Goal: Information Seeking & Learning: Compare options

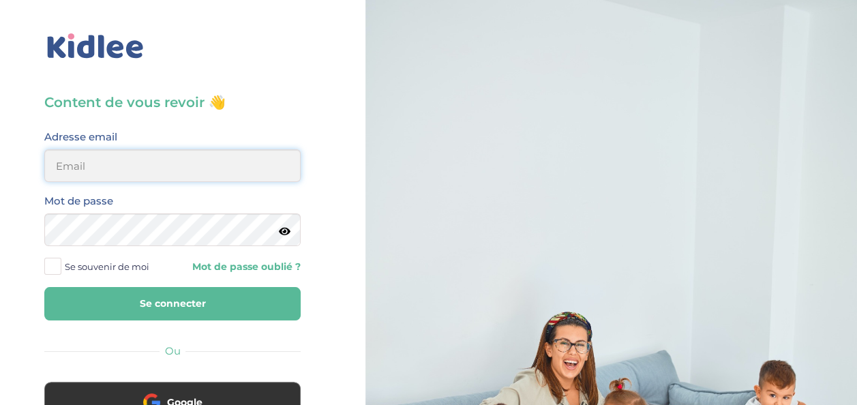
type input "[EMAIL_ADDRESS][DOMAIN_NAME]"
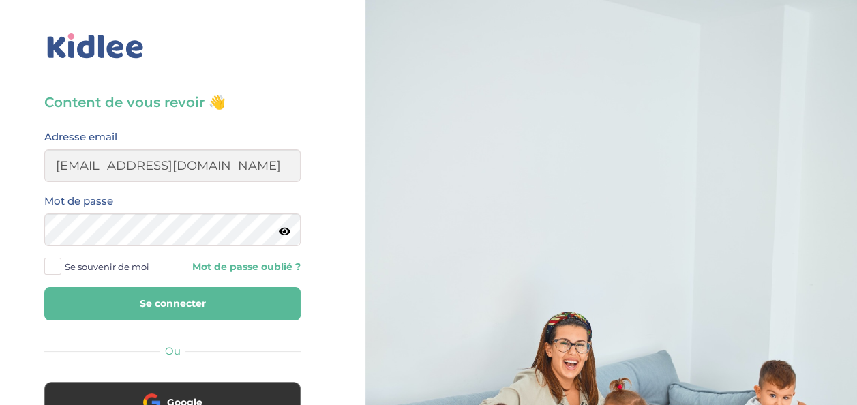
click at [202, 300] on button "Se connecter" at bounding box center [172, 303] width 256 height 33
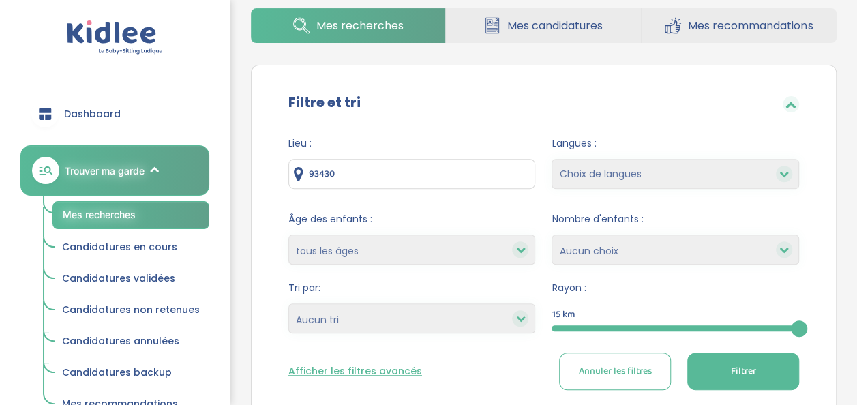
scroll to position [205, 0]
click at [343, 164] on input "93430" at bounding box center [411, 174] width 247 height 30
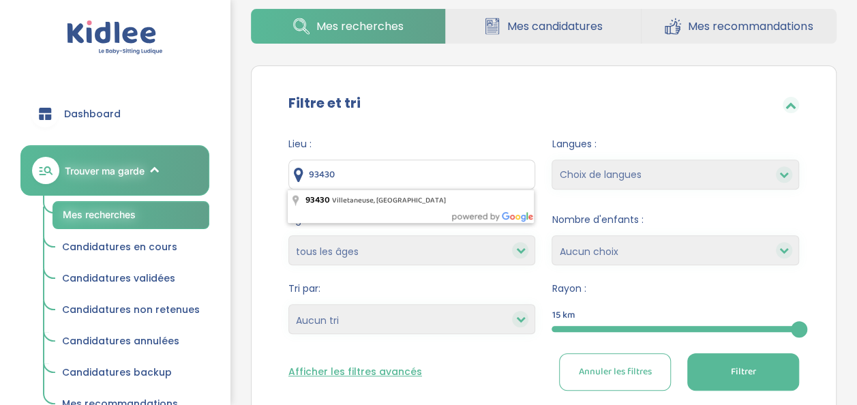
click at [343, 164] on input "93430" at bounding box center [411, 174] width 247 height 30
type input "93430 Villetaneuse, France"
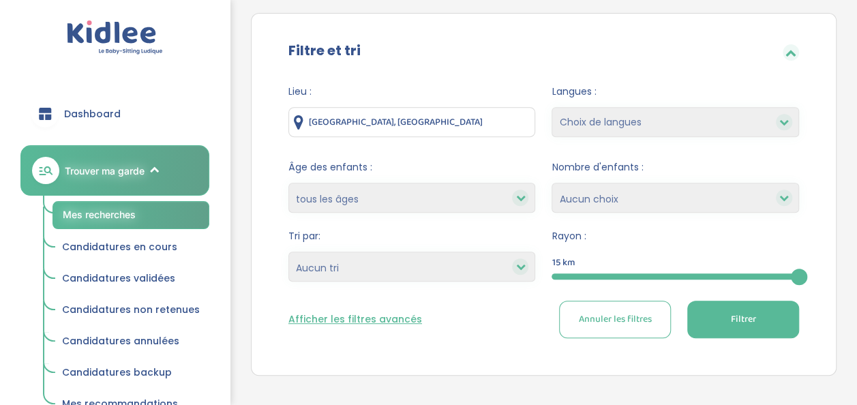
scroll to position [261, 0]
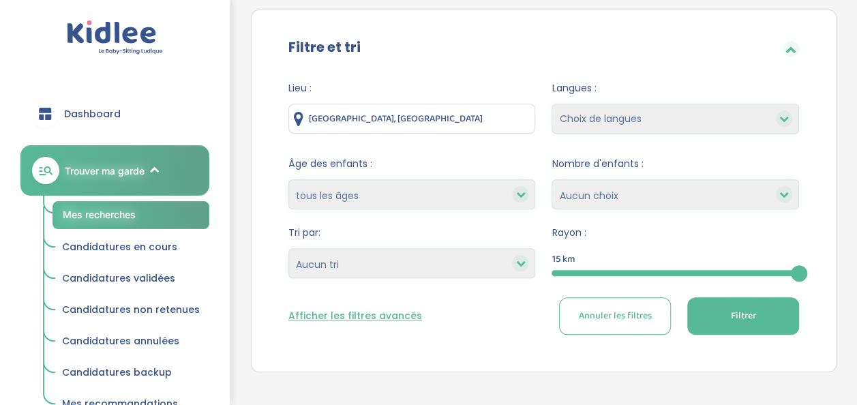
click at [741, 309] on span "Filtrer" at bounding box center [742, 316] width 25 height 14
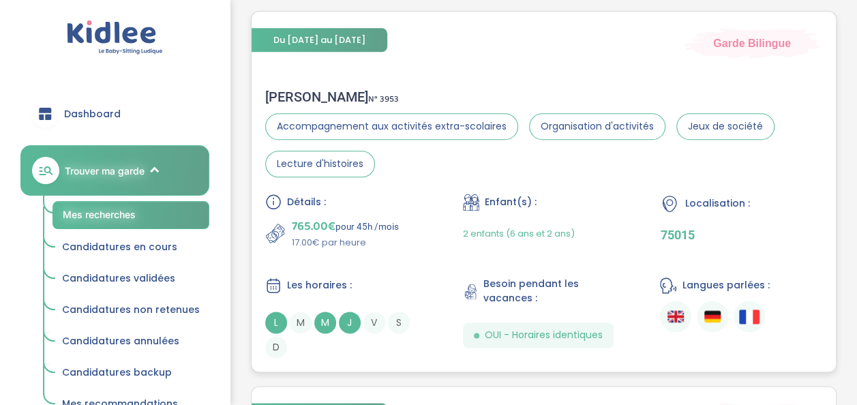
scroll to position [697, 0]
click at [489, 52] on div "Du 01-09-2025 au 30-06-2026 Garde Bilingue" at bounding box center [543, 35] width 584 height 47
click at [413, 233] on div "765.00€ pour 45h /mois 17.00€ par heure" at bounding box center [346, 233] width 162 height 33
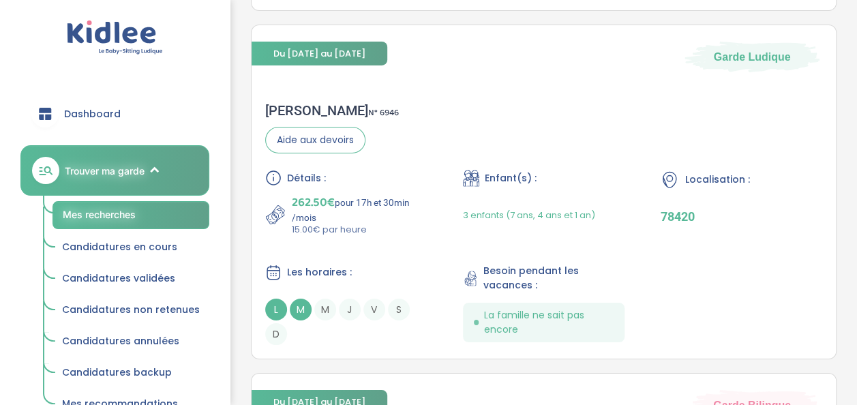
scroll to position [2409, 0]
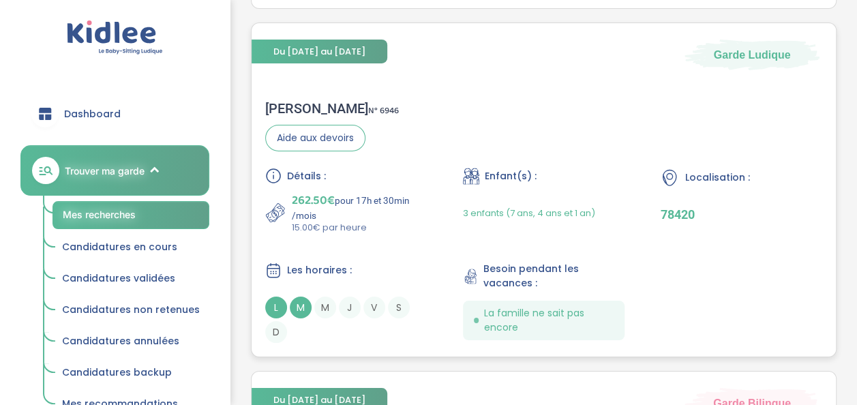
click at [436, 59] on div "Du 02-09-2025 au 31-12-2027 Garde Ludique" at bounding box center [543, 46] width 584 height 47
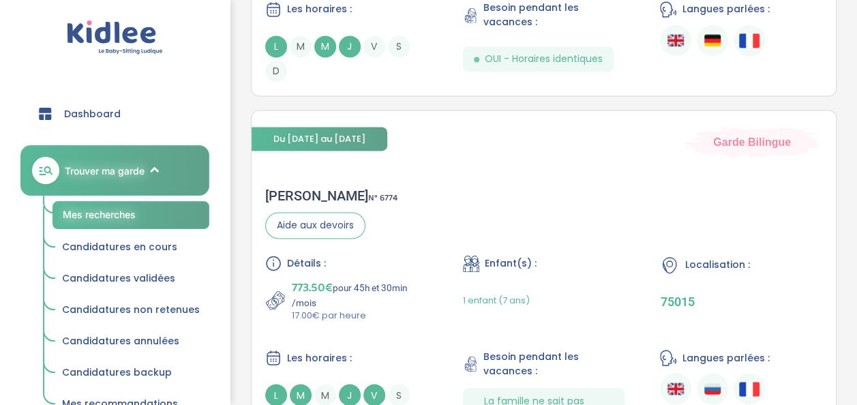
scroll to position [1003, 0]
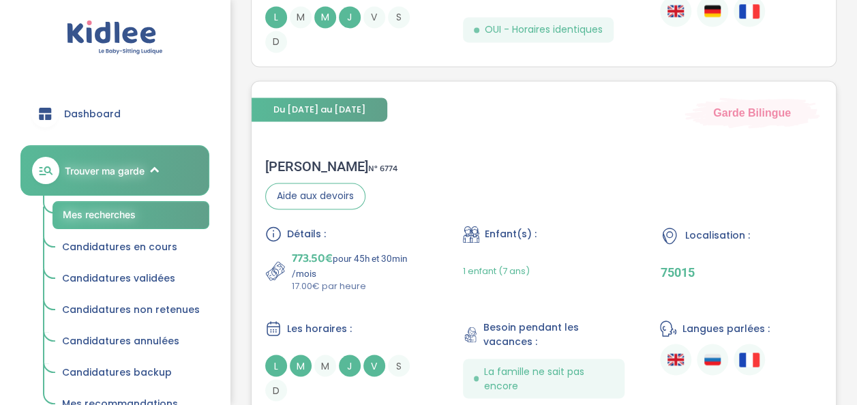
click at [440, 222] on div "Alena M . N° 6774 Aide aux devoirs Détails : 773.50€ pour 45h et 30min /mois 17…" at bounding box center [543, 279] width 584 height 270
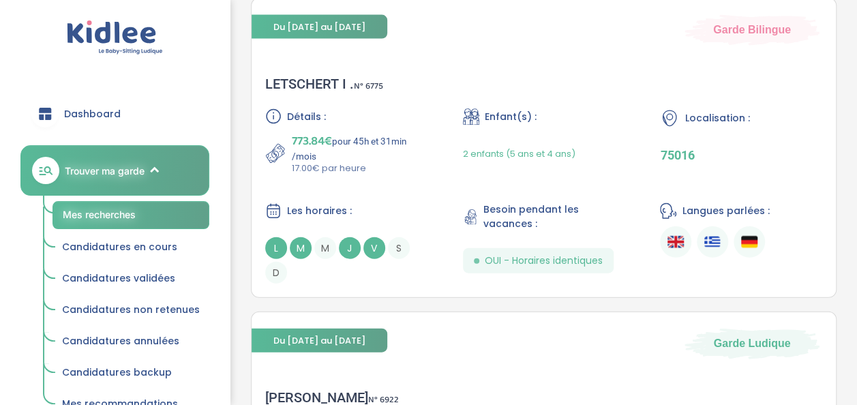
scroll to position [1433, 0]
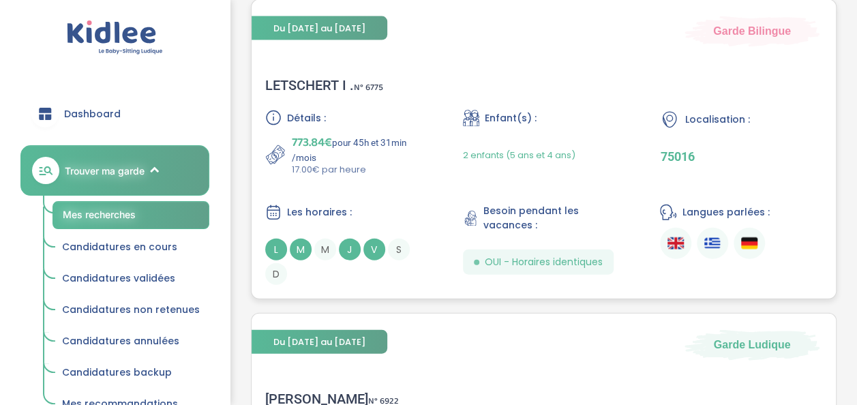
click at [418, 191] on div "Détails : 773.84€ pour 45h et 31min /mois 17.00€ par heure Enfant(s) : 2 enfant…" at bounding box center [543, 197] width 557 height 175
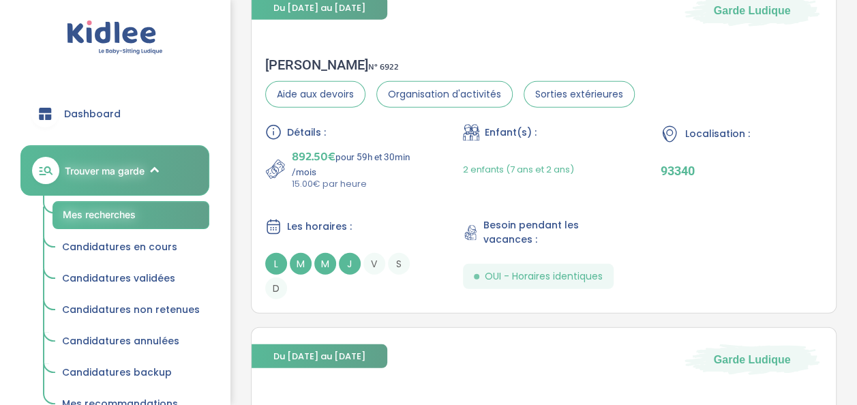
scroll to position [1768, 0]
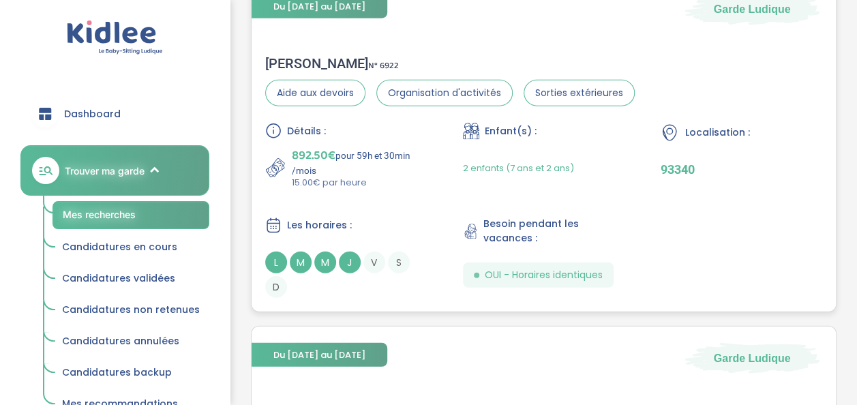
click at [412, 195] on div "Détails : 892.50€ pour 59h et 30min /mois 15.00€ par heure Enfant(s) : 2 enfant…" at bounding box center [543, 210] width 557 height 175
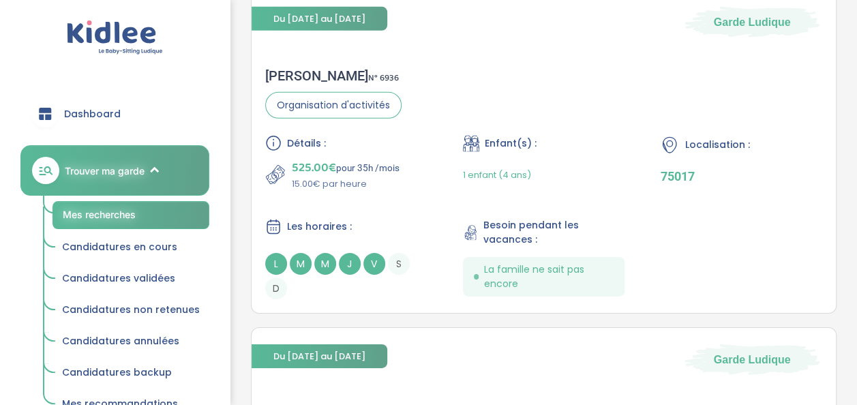
scroll to position [2105, 0]
click at [429, 162] on div "Détails : 525.00€ pour 35h /mois 15.00€ par heure Enfant(s) : 1 enfant (4 ans) …" at bounding box center [543, 216] width 557 height 164
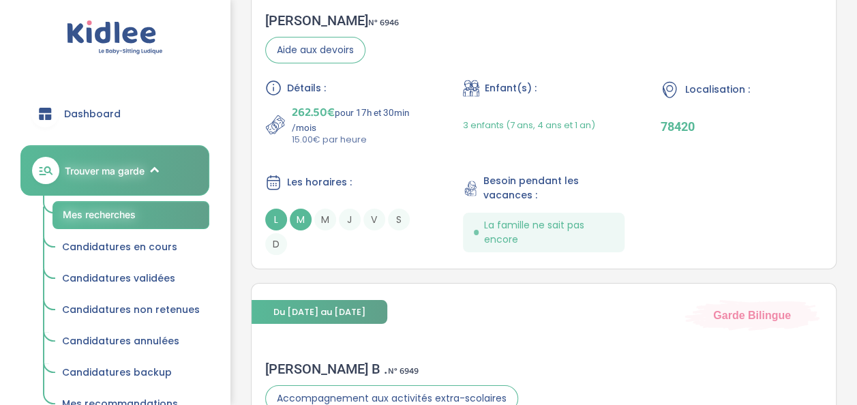
scroll to position [2497, 0]
click at [371, 120] on p "262.50€ pour 17h et 30min /mois" at bounding box center [360, 117] width 136 height 30
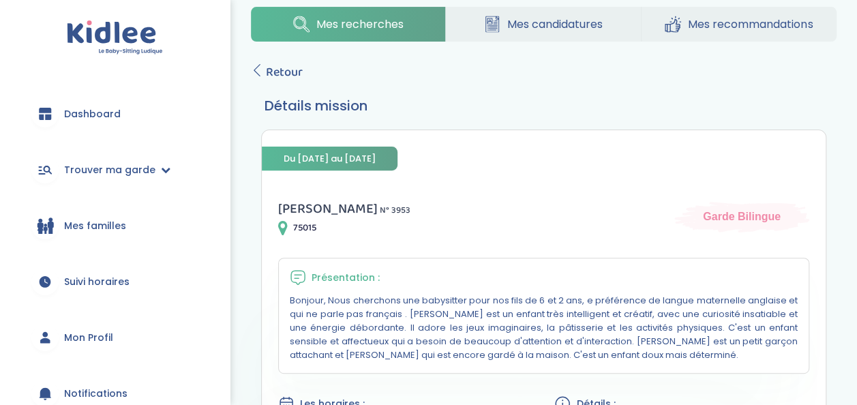
scroll to position [164, 0]
click at [279, 72] on span "Retour" at bounding box center [284, 72] width 37 height 19
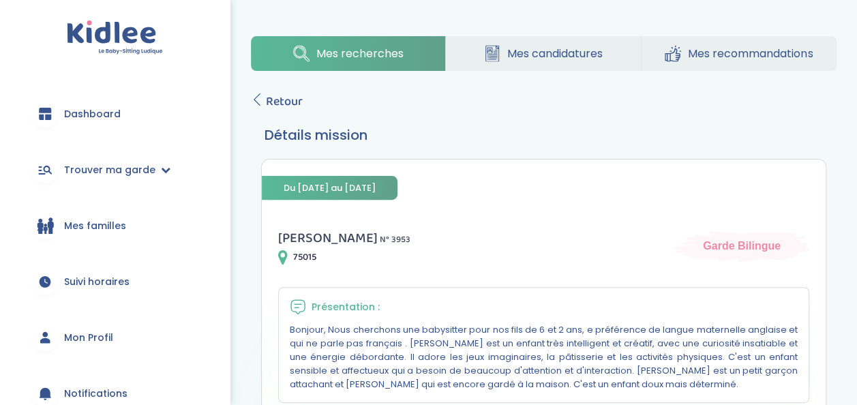
scroll to position [135, 0]
click at [259, 100] on icon at bounding box center [257, 100] width 12 height 12
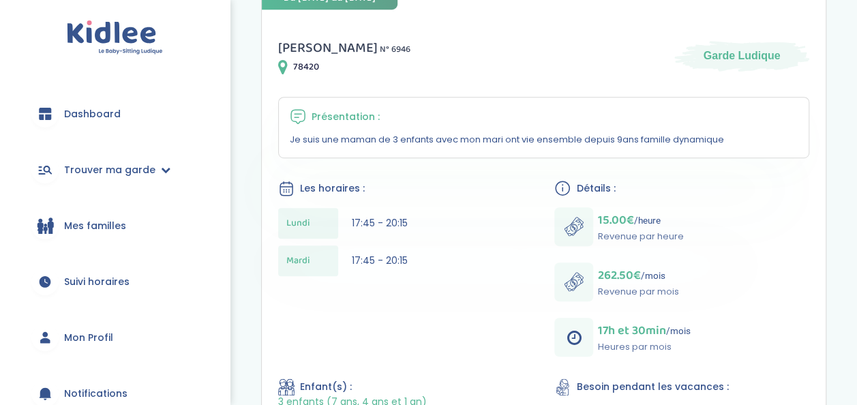
scroll to position [210, 0]
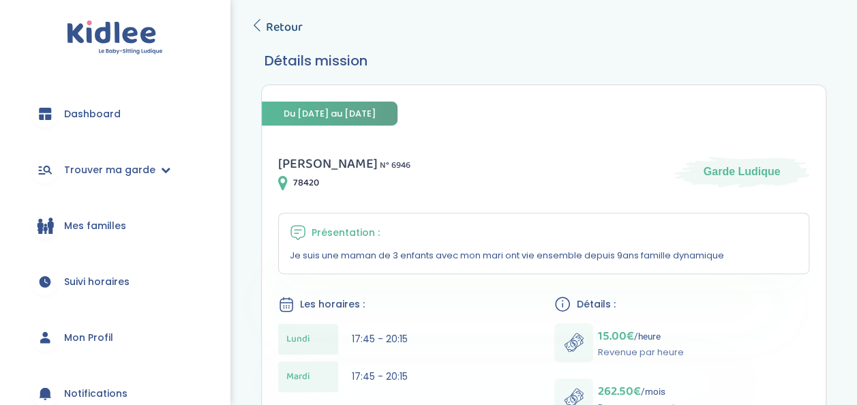
click at [273, 21] on span "Retour" at bounding box center [284, 27] width 37 height 19
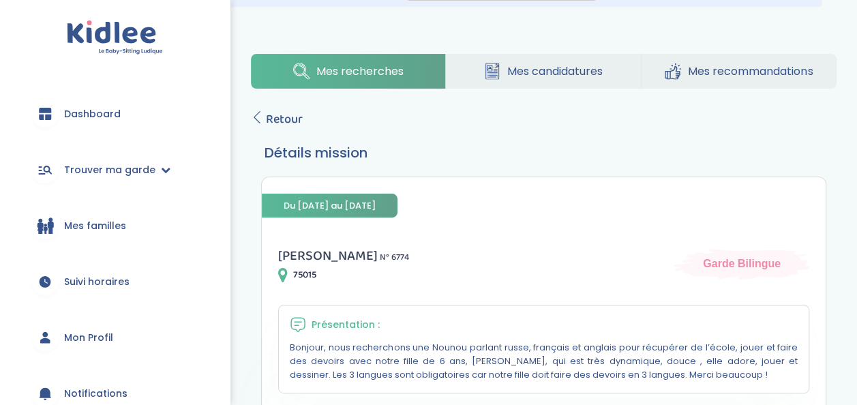
scroll to position [108, 0]
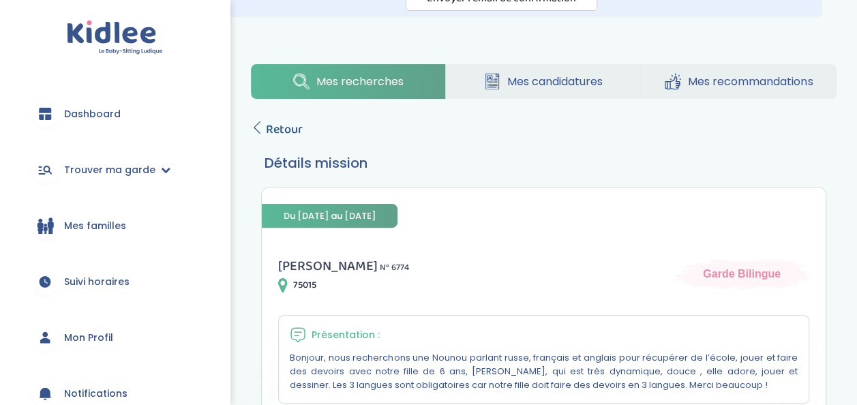
click at [275, 123] on span "Retour" at bounding box center [284, 129] width 37 height 19
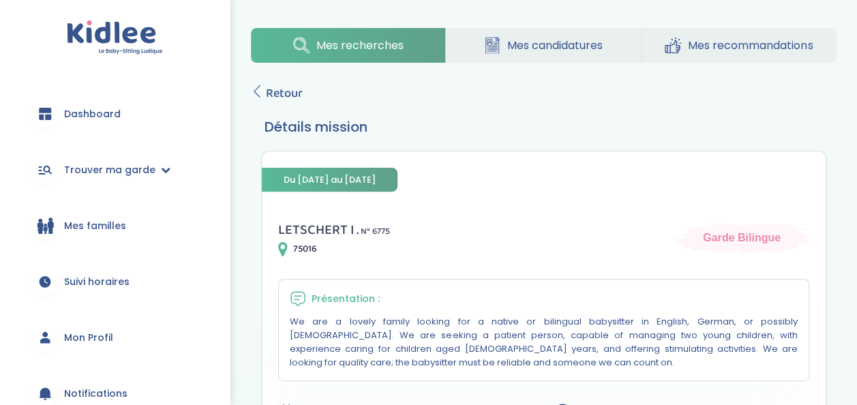
scroll to position [143, 0]
click at [275, 97] on span "Retour" at bounding box center [284, 94] width 37 height 19
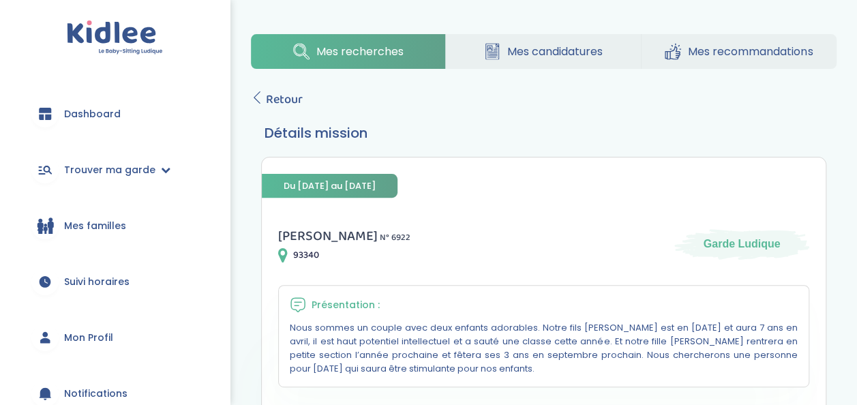
scroll to position [129, 0]
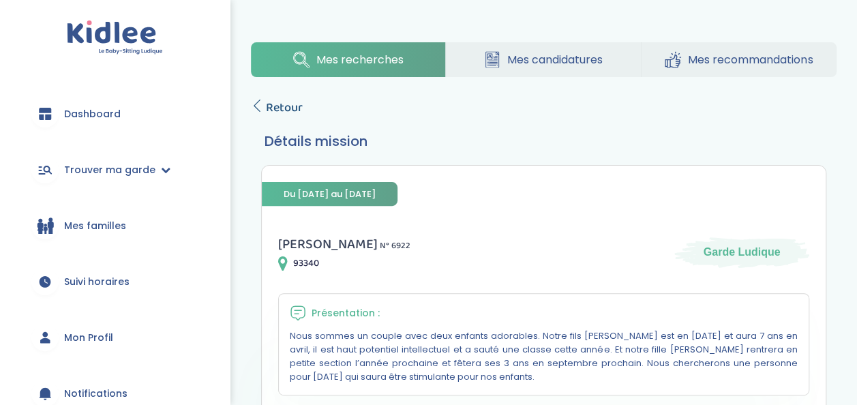
click at [288, 98] on span "Retour" at bounding box center [284, 107] width 37 height 19
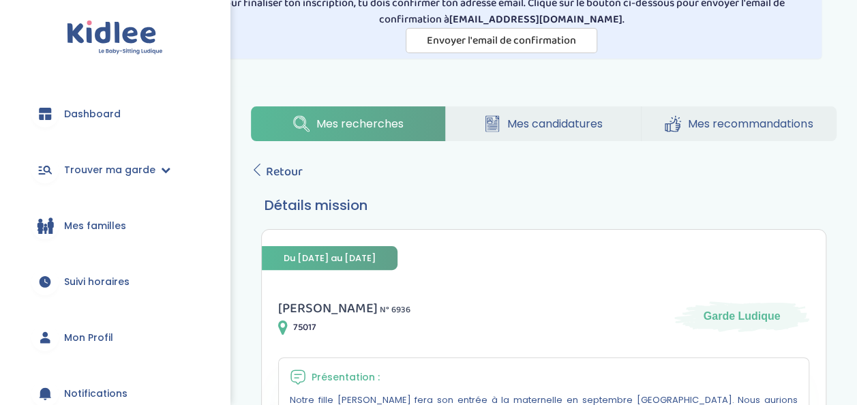
scroll to position [57, 0]
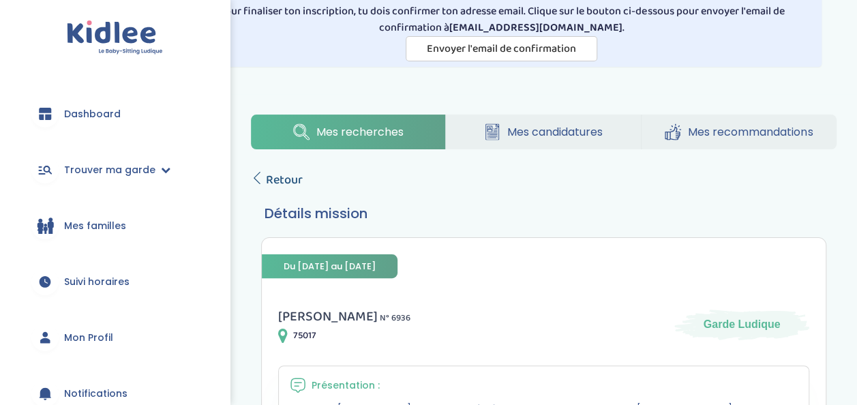
click at [272, 180] on span "Retour" at bounding box center [284, 179] width 37 height 19
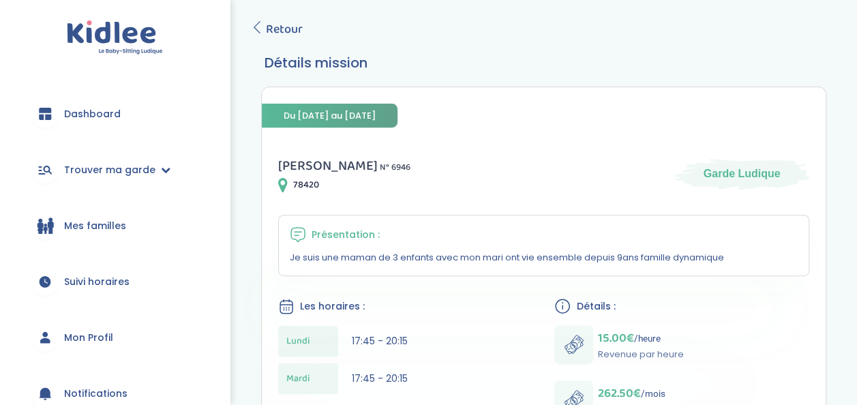
scroll to position [209, 0]
click at [274, 33] on span "Retour" at bounding box center [284, 28] width 37 height 19
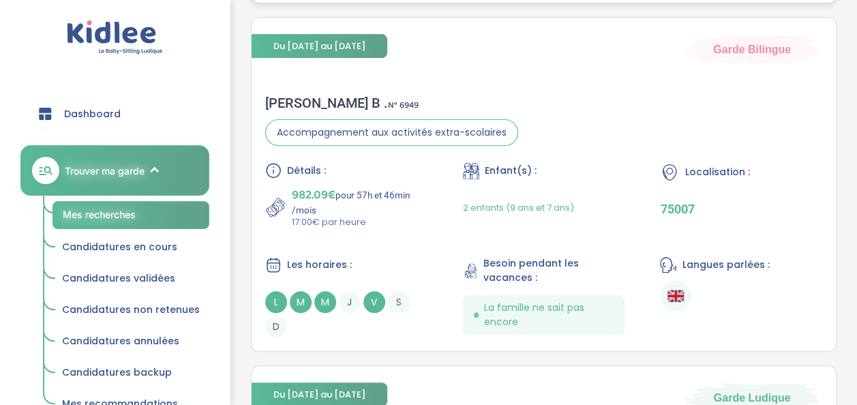
scroll to position [2763, 0]
click at [446, 94] on div "Delphine B . N° 6949" at bounding box center [391, 102] width 253 height 16
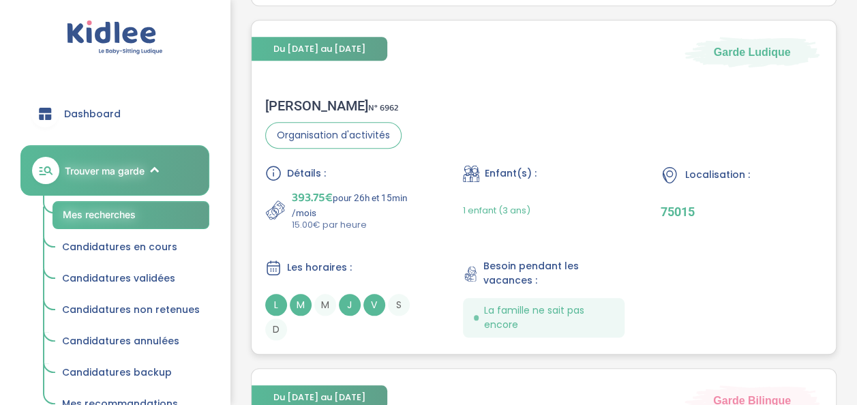
scroll to position [3108, 0]
click at [461, 119] on div "Marie L . N° 6962 Organisation d'activités Détails : 393.75€ pour 26h et 15min …" at bounding box center [543, 218] width 584 height 270
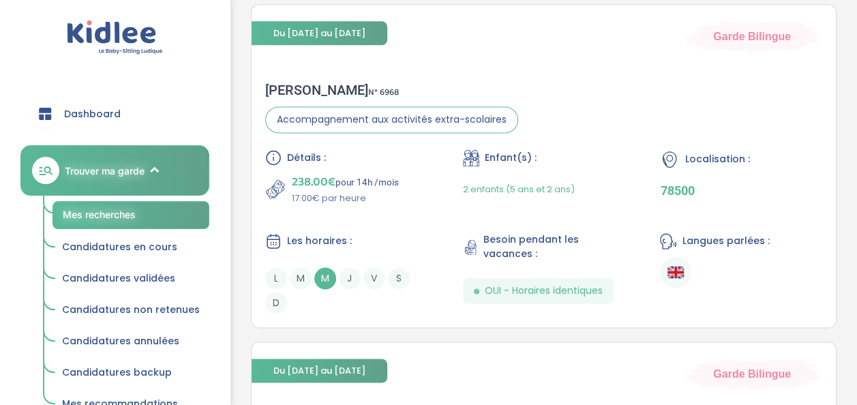
scroll to position [3471, 0]
click at [397, 174] on p "238.00€ pour 14h /mois" at bounding box center [345, 182] width 107 height 19
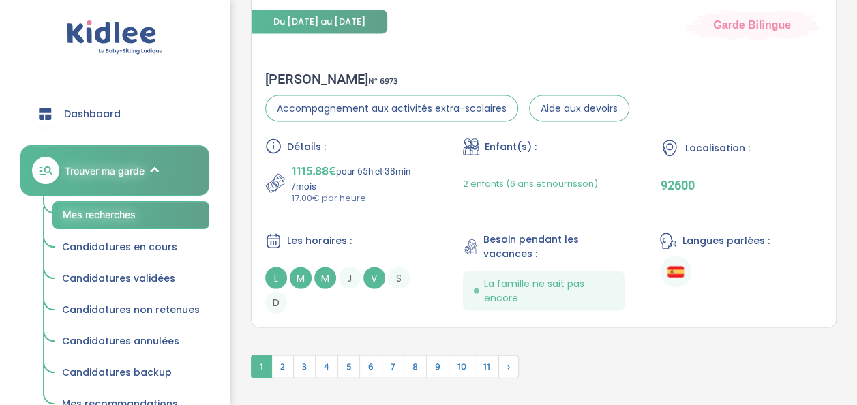
scroll to position [3822, 0]
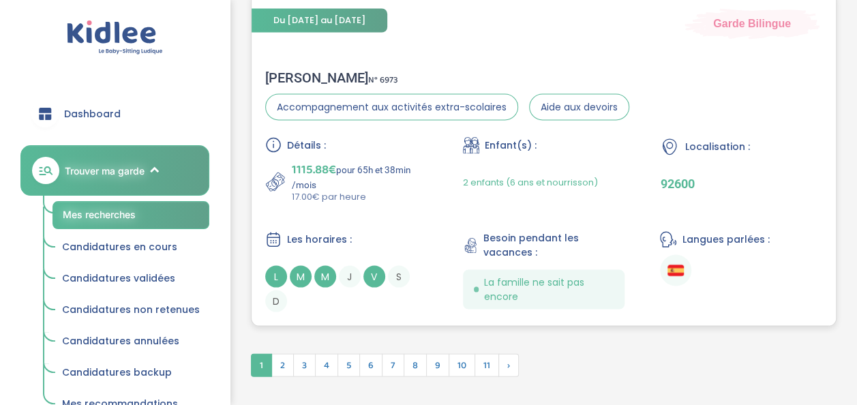
click at [411, 195] on p "17.00€ par heure" at bounding box center [360, 196] width 136 height 14
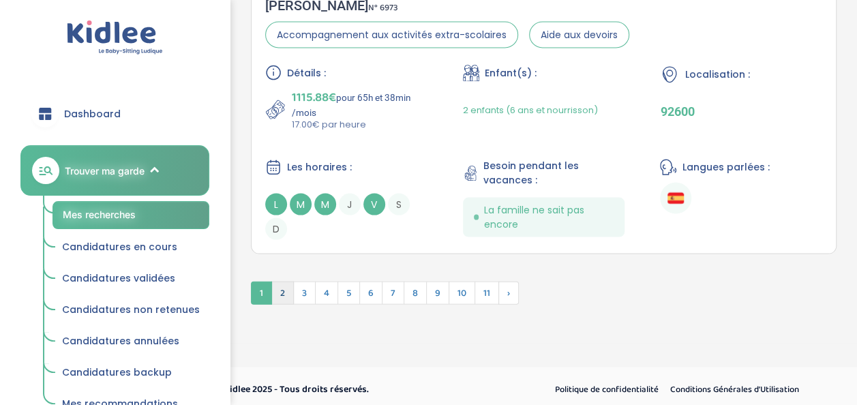
click at [277, 290] on span "2" at bounding box center [282, 292] width 22 height 23
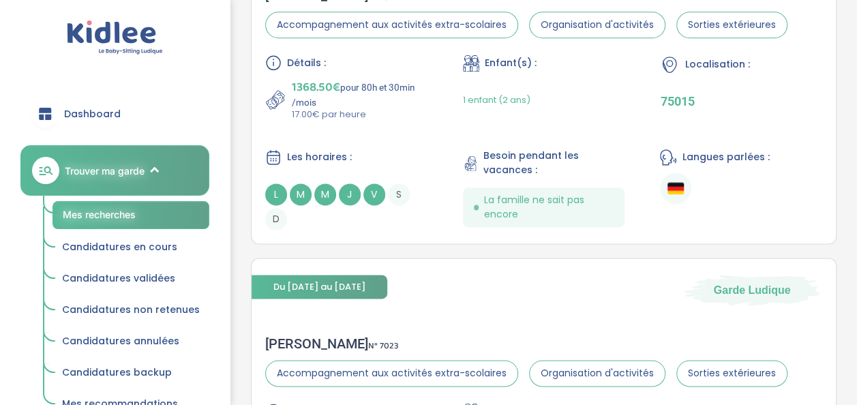
scroll to position [693, 0]
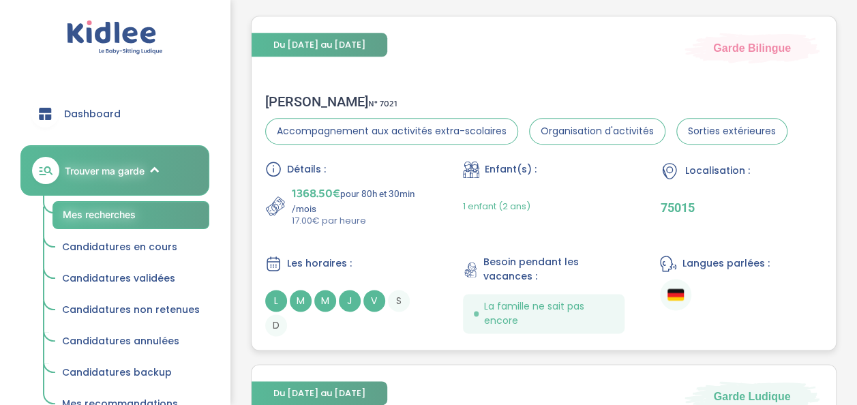
click at [400, 228] on div "Détails : 1368.50€ pour 80h et 30min /mois 17.00€ par heure Enfant(s) : 1 enfan…" at bounding box center [543, 248] width 557 height 175
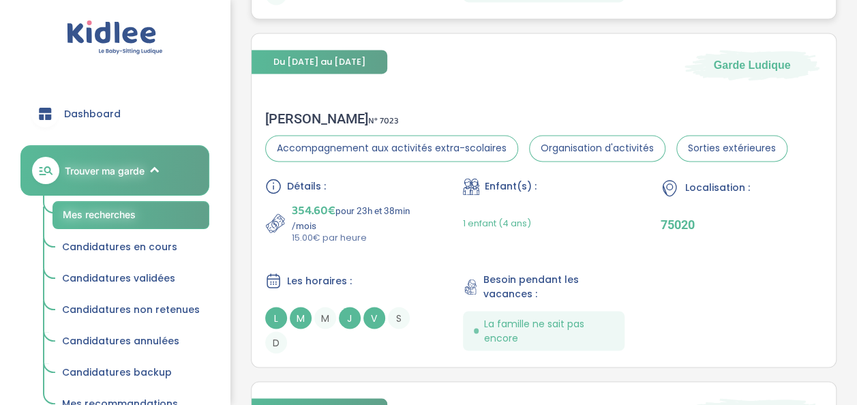
scroll to position [1112, 0]
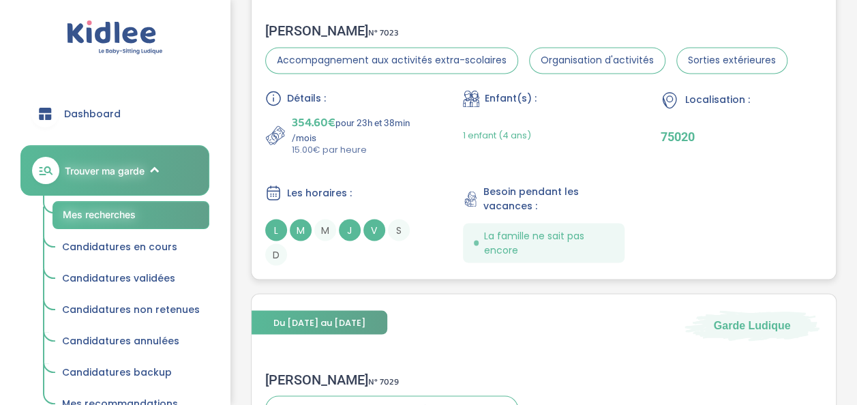
click at [372, 123] on p "354.60€ pour 23h et 38min /mois" at bounding box center [360, 128] width 136 height 30
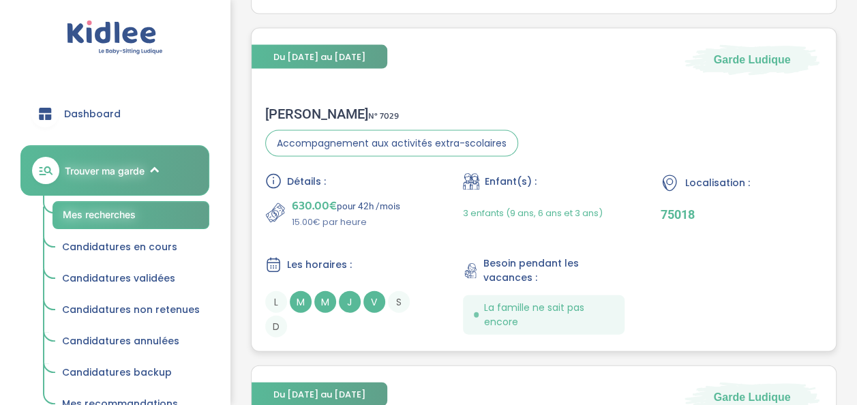
scroll to position [1376, 0]
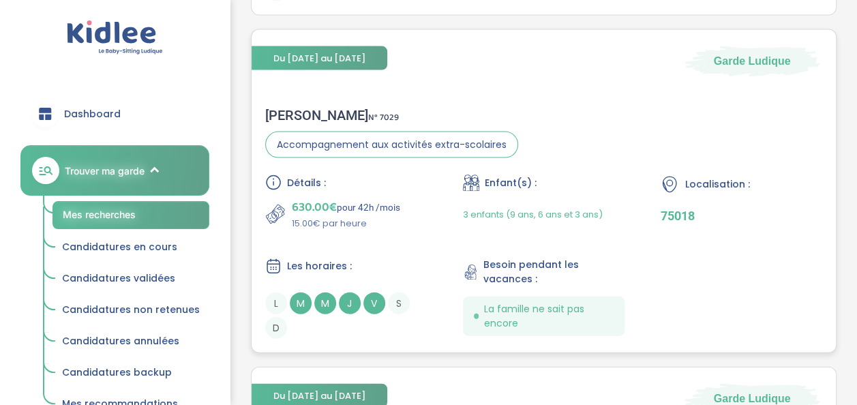
click at [380, 233] on div "Détails : 630.00€ pour 42h /mois 15.00€ par heure Enfant(s) : 3 enfants (9 ans,…" at bounding box center [543, 256] width 557 height 164
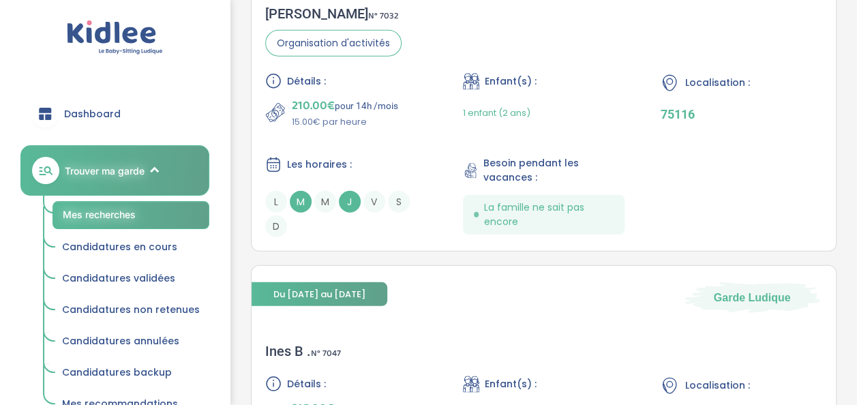
scroll to position [1754, 0]
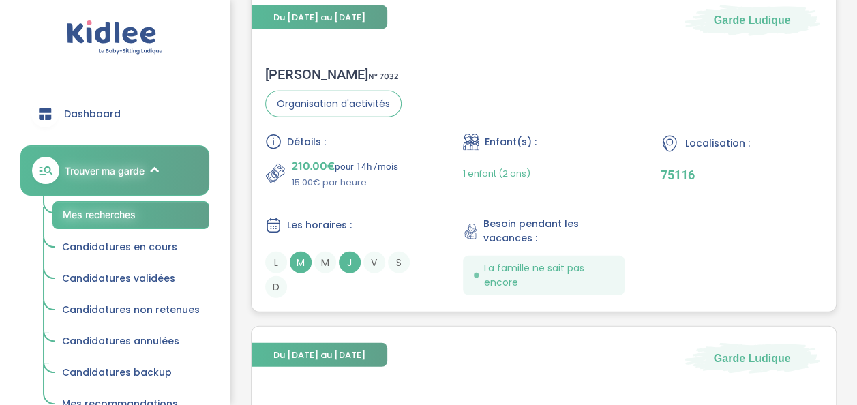
click at [369, 191] on div "Détails : 210.00€ pour 14h /mois 15.00€ par heure Enfant(s) : 1 enfant (2 ans) …" at bounding box center [543, 216] width 557 height 164
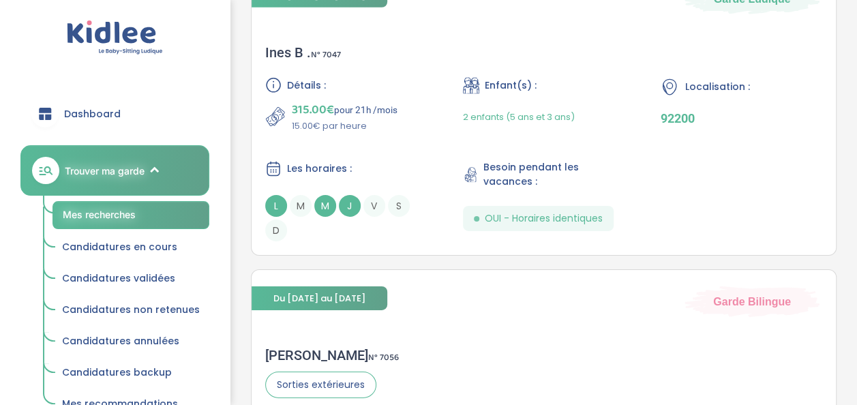
scroll to position [2114, 0]
click at [388, 111] on p "315.00€ pour 21h /mois" at bounding box center [345, 109] width 106 height 19
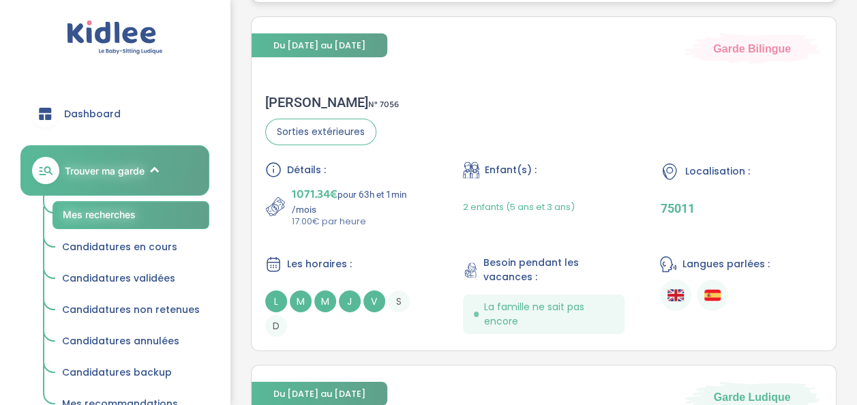
scroll to position [2380, 0]
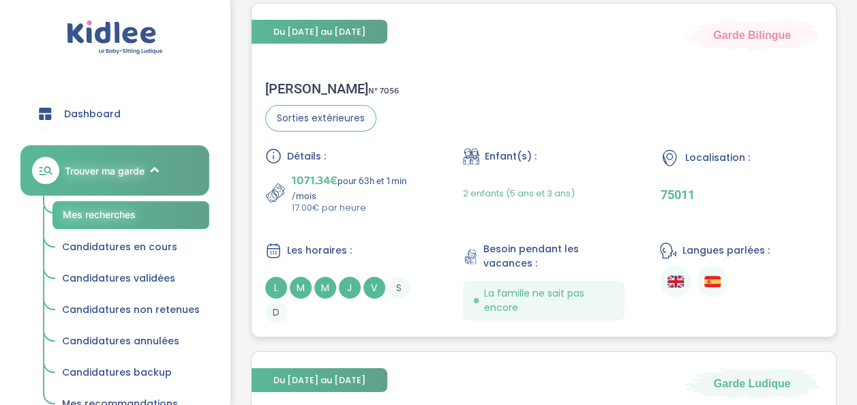
click at [416, 157] on div "Détails :" at bounding box center [346, 156] width 162 height 16
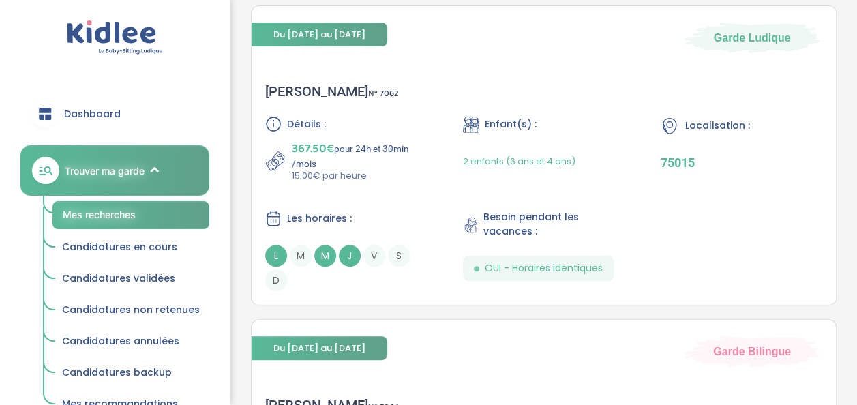
scroll to position [2759, 0]
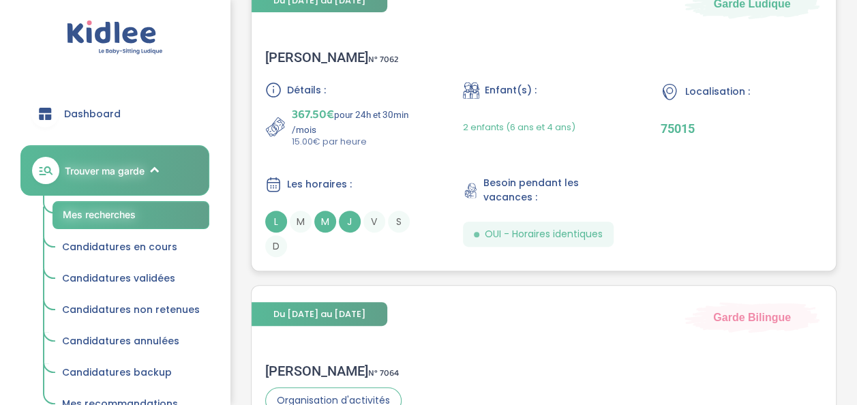
click at [384, 140] on p "15.00€ par heure" at bounding box center [360, 142] width 136 height 14
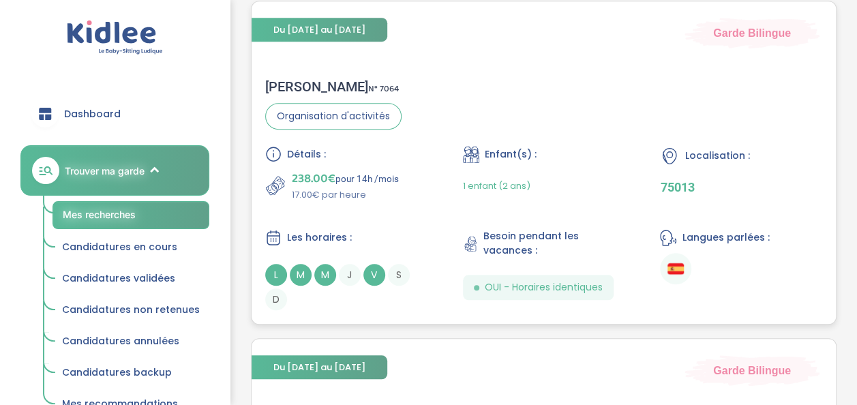
scroll to position [3022, 0]
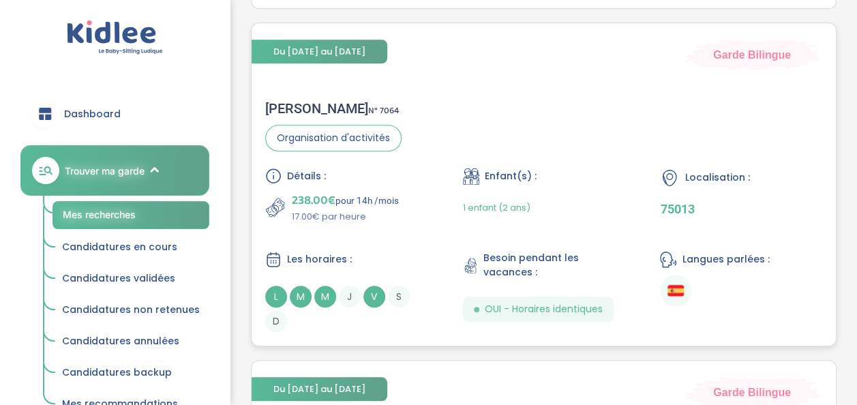
click at [391, 144] on span "Organisation d'activités" at bounding box center [333, 138] width 136 height 27
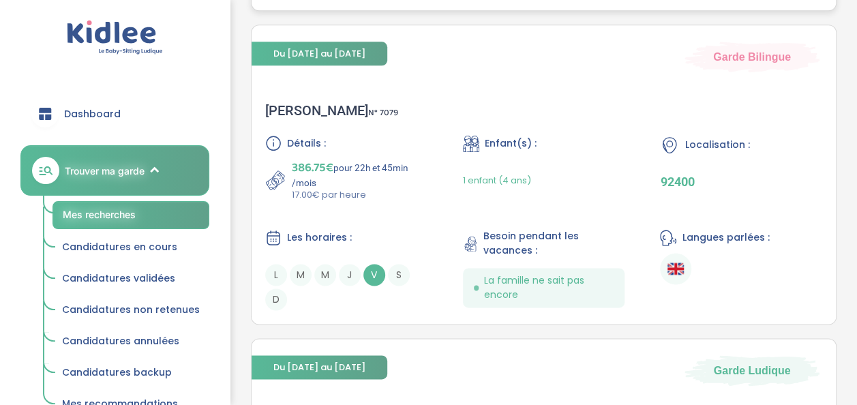
scroll to position [3359, 0]
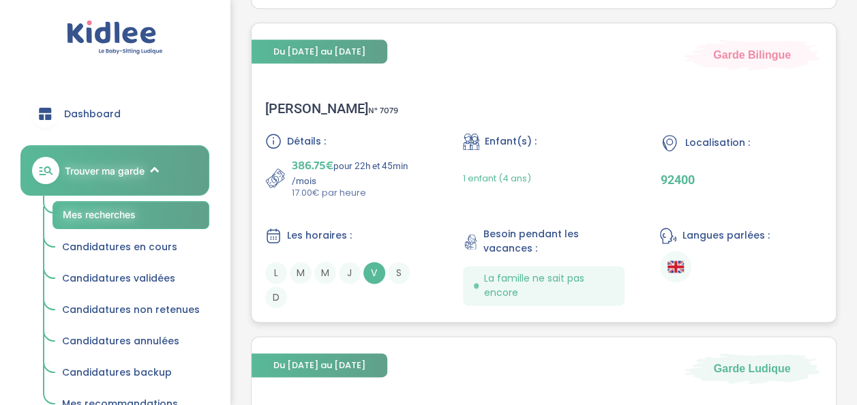
click at [375, 198] on div "Détails : 386.75€ pour 22h et 45min /mois 17.00€ par heure Enfant(s) : 1 enfant…" at bounding box center [543, 220] width 557 height 175
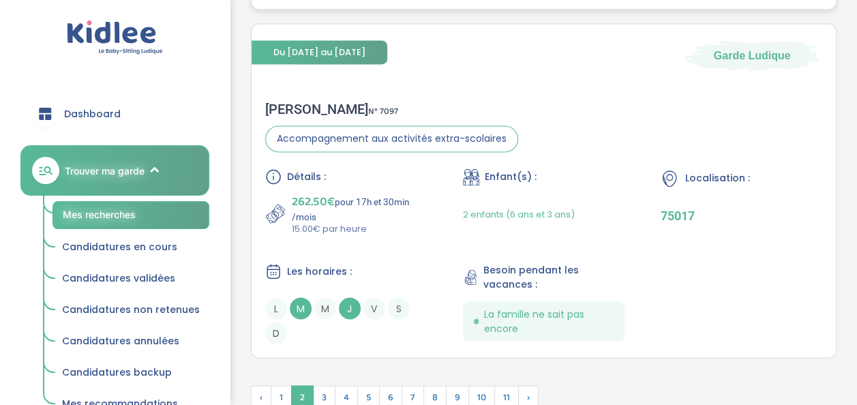
scroll to position [3688, 0]
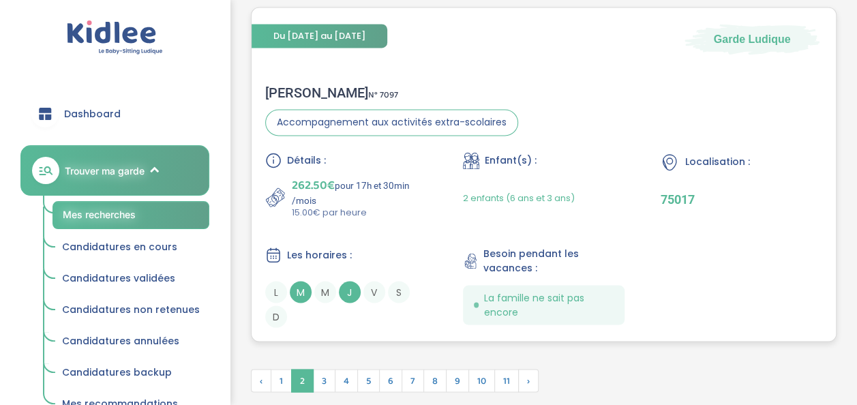
click at [375, 183] on p "262.50€ pour 17h et 30min /mois" at bounding box center [360, 190] width 136 height 30
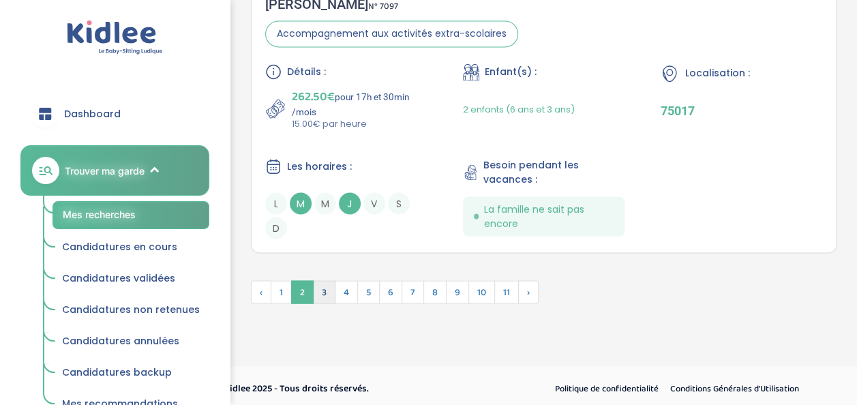
click at [323, 282] on span "3" at bounding box center [324, 291] width 22 height 23
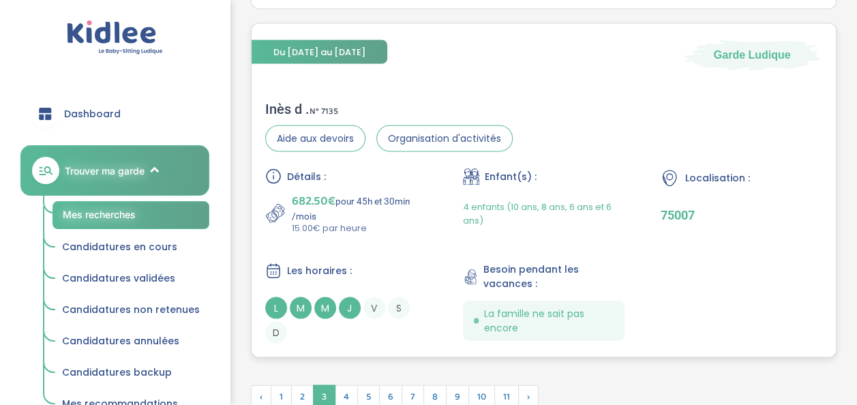
scroll to position [3813, 0]
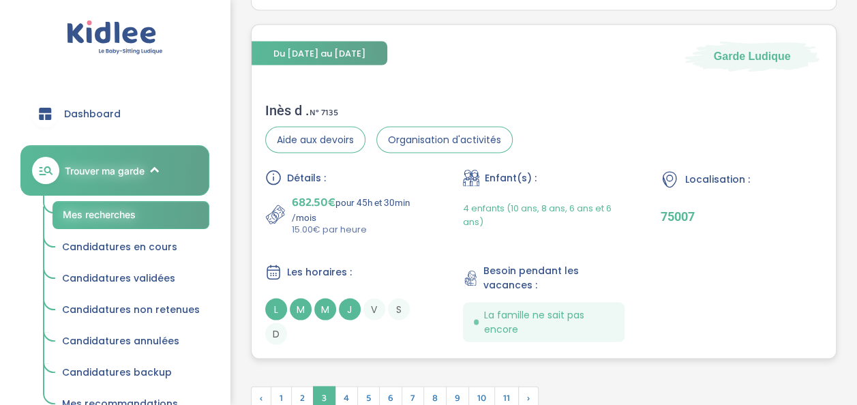
click at [378, 222] on p "15.00€ par heure" at bounding box center [360, 229] width 136 height 14
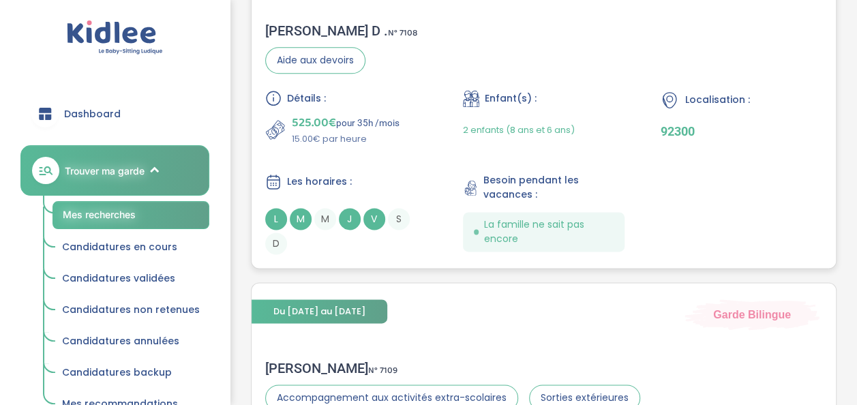
scroll to position [687, 0]
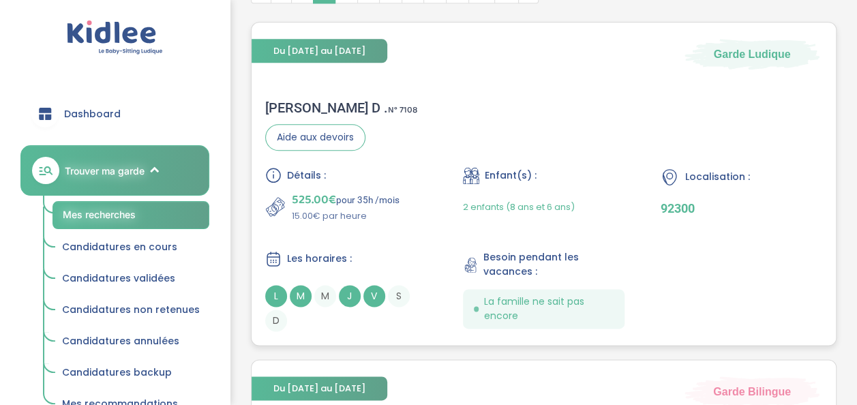
click at [412, 150] on div "Armelle D . N° 7108 Aide aux devoirs Détails : 525.00€ pour 35h /mois 15.00€ pa…" at bounding box center [543, 215] width 584 height 259
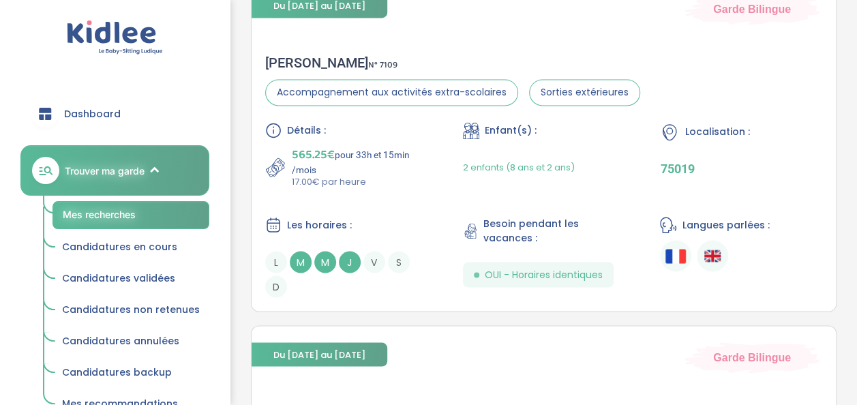
scroll to position [1081, 0]
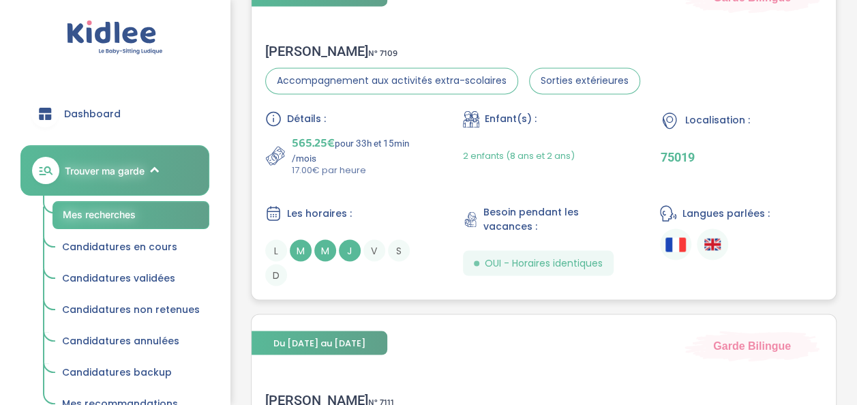
click at [408, 213] on div "Les horaires :" at bounding box center [346, 212] width 162 height 17
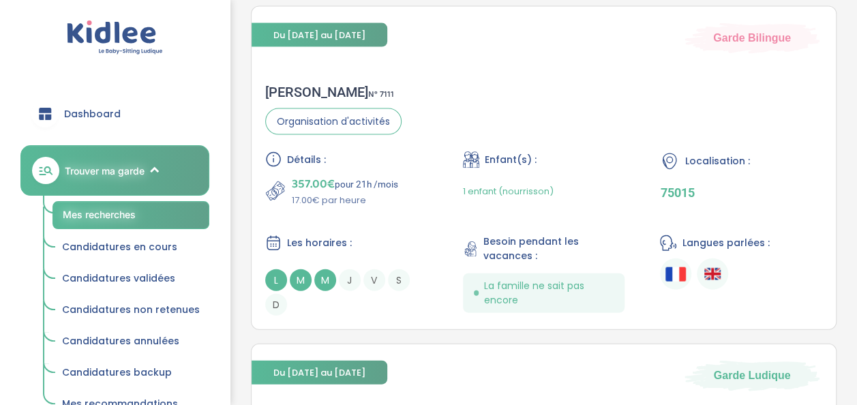
scroll to position [1388, 0]
click at [383, 141] on div "Lauriane A . N° 7111 Organisation d'activités Détails : 357.00€ pour 21h /mois …" at bounding box center [543, 200] width 584 height 259
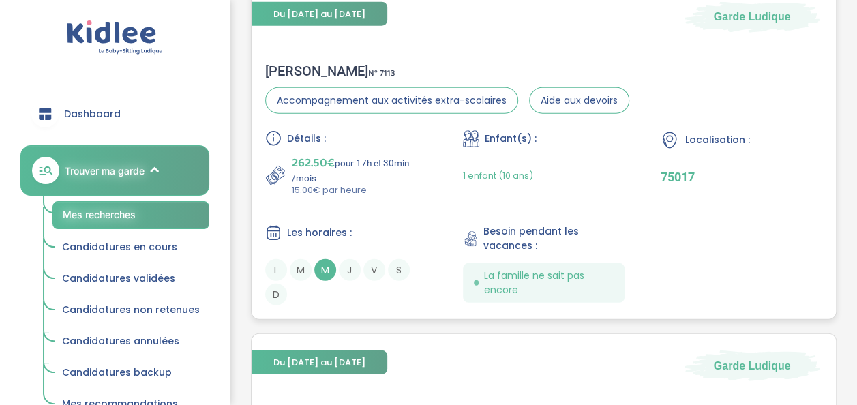
scroll to position [1750, 0]
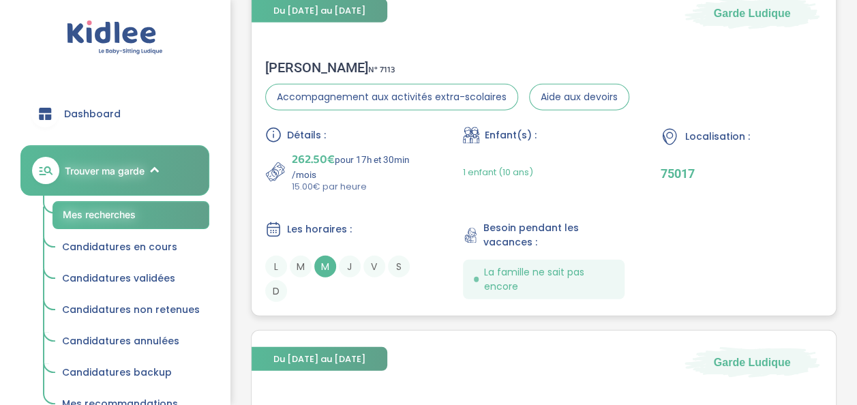
click at [399, 270] on span "S" at bounding box center [399, 267] width 22 height 22
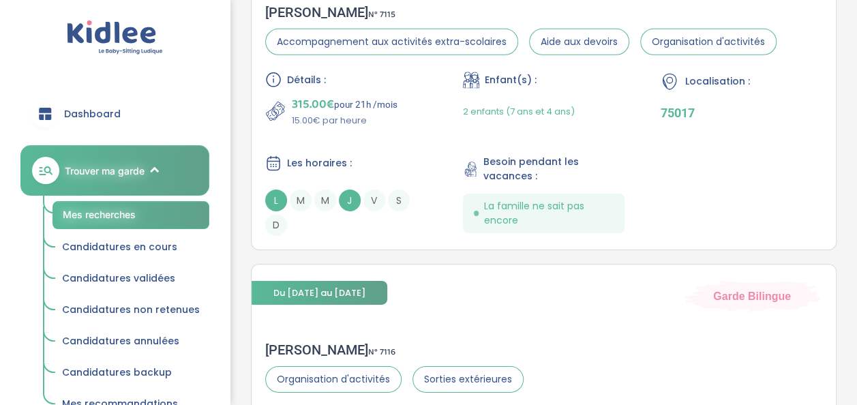
scroll to position [2083, 0]
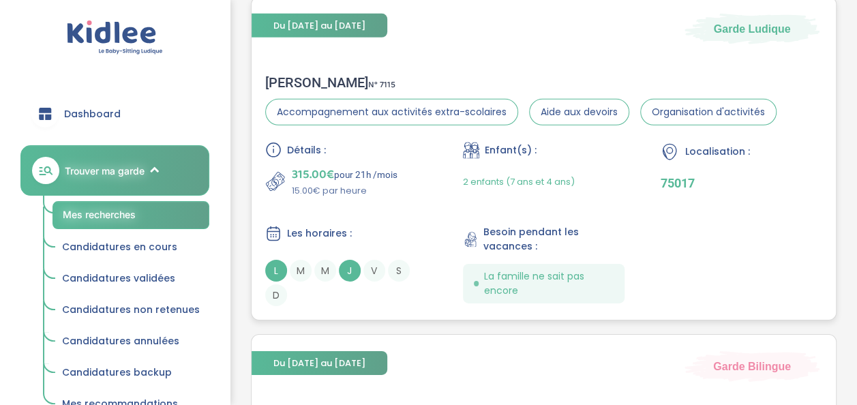
click at [406, 217] on div "Détails : 315.00€ pour 21h /mois 15.00€ par heure Enfant(s) : 2 enfants (7 ans …" at bounding box center [543, 224] width 557 height 164
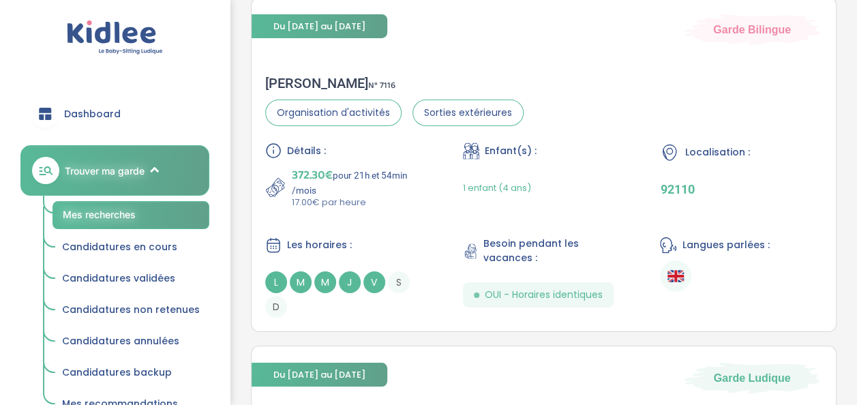
scroll to position [2421, 0]
click at [371, 207] on div "Détails : 372.30€ pour 21h et 54min /mois 17.00€ par heure Enfant(s) : 1 enfant…" at bounding box center [543, 229] width 557 height 175
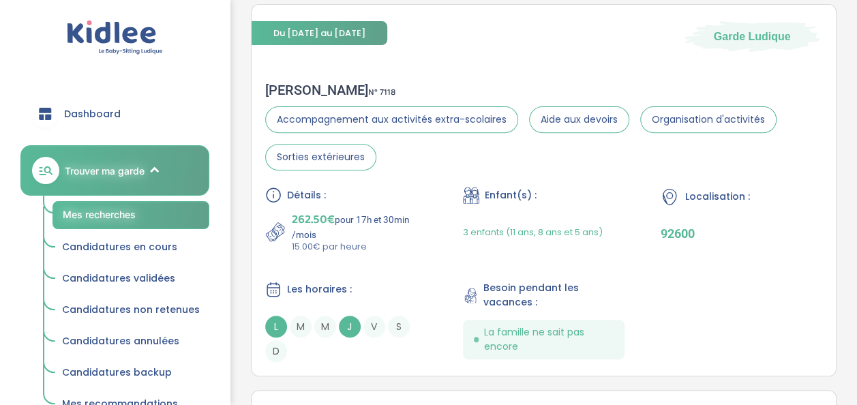
scroll to position [2761, 0]
click at [395, 200] on div "Détails : 262.50€ pour 17h et 30min /mois 15.00€ par heure" at bounding box center [346, 220] width 162 height 67
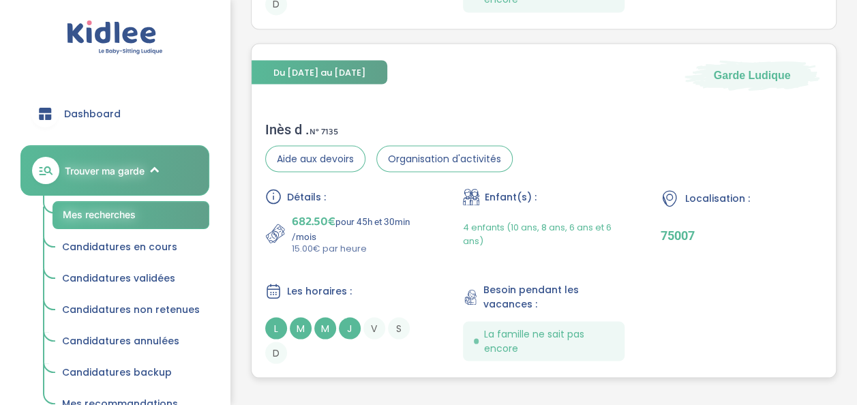
scroll to position [3795, 0]
click at [388, 211] on p "682.50€ pour 45h et 30min /mois" at bounding box center [360, 226] width 136 height 30
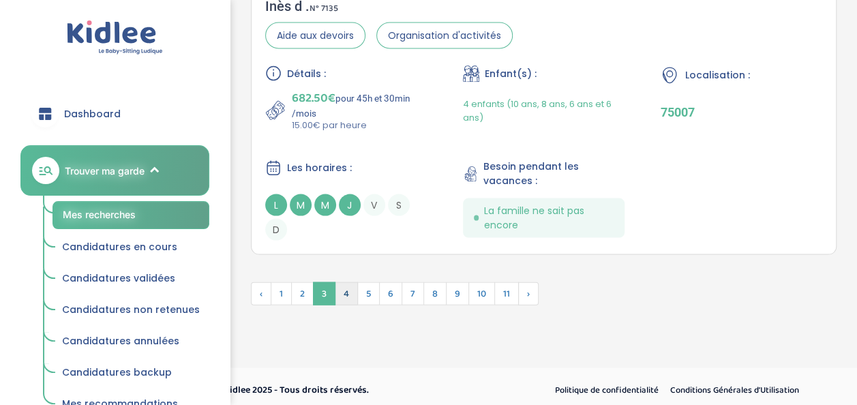
click at [343, 285] on span "4" at bounding box center [346, 293] width 23 height 23
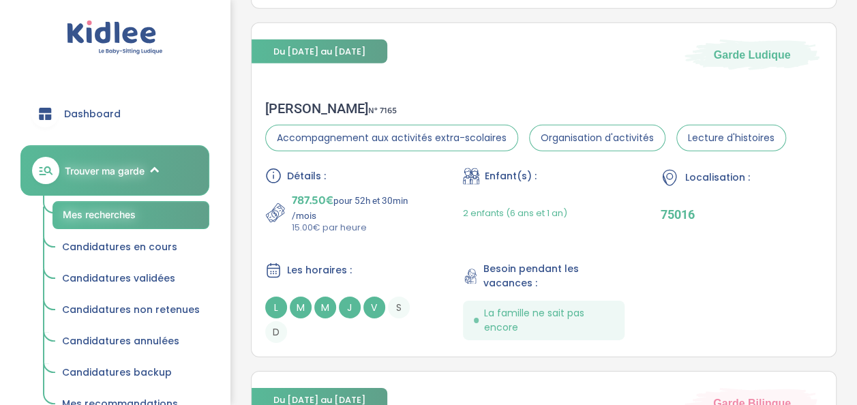
scroll to position [2024, 0]
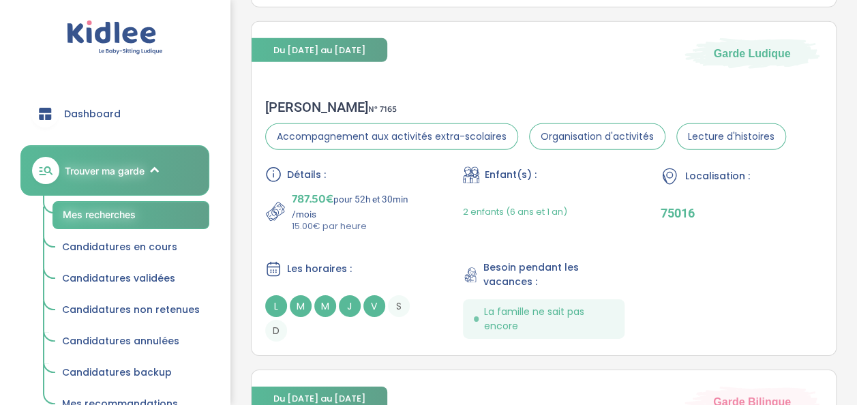
click at [364, 230] on div "Détails : 787.50€ pour 52h et 30min /mois 15.00€ par heure Enfant(s) : 2 enfant…" at bounding box center [543, 253] width 557 height 175
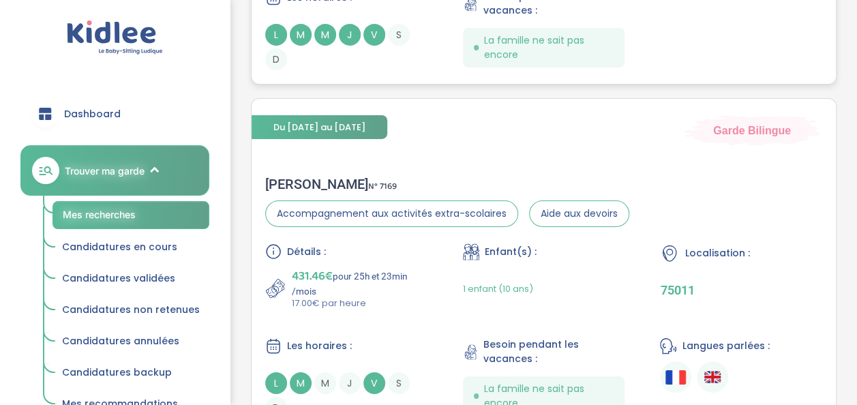
scroll to position [2294, 0]
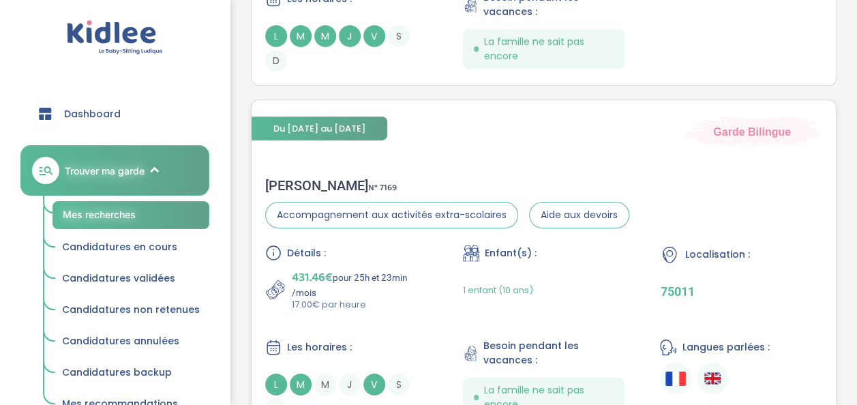
click at [399, 292] on p "431.46€ pour 25h et 23min /mois" at bounding box center [360, 283] width 136 height 30
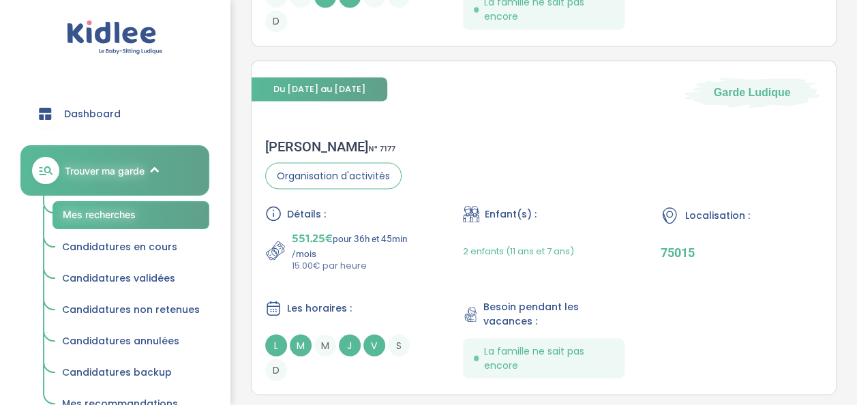
scroll to position [3856, 0]
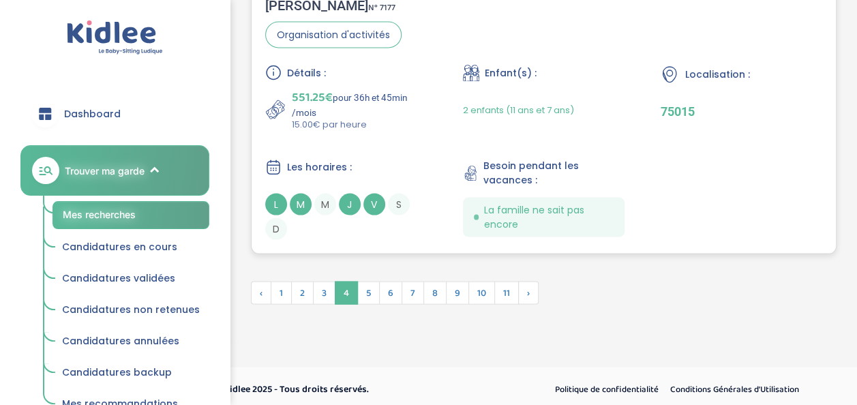
click at [345, 118] on p "15.00€ par heure" at bounding box center [360, 125] width 136 height 14
click at [367, 286] on span "5" at bounding box center [368, 292] width 22 height 23
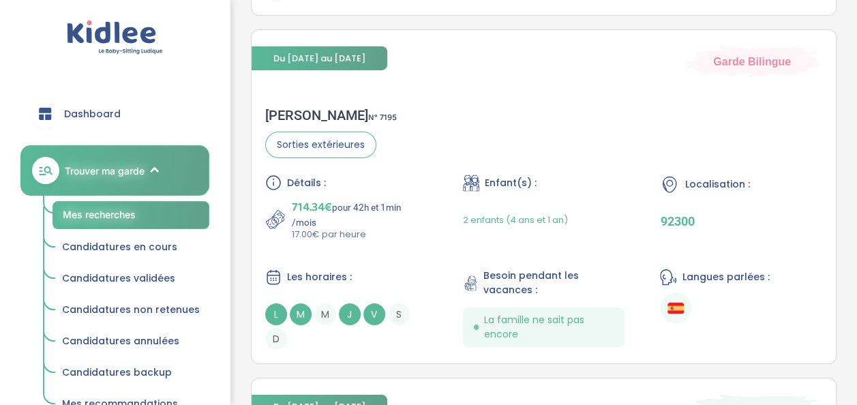
scroll to position [2354, 0]
click at [573, 139] on div "Gwendoline B . N° 7195 Sorties extérieures Détails : 714.34€ pour 42h et 1min /…" at bounding box center [543, 228] width 584 height 270
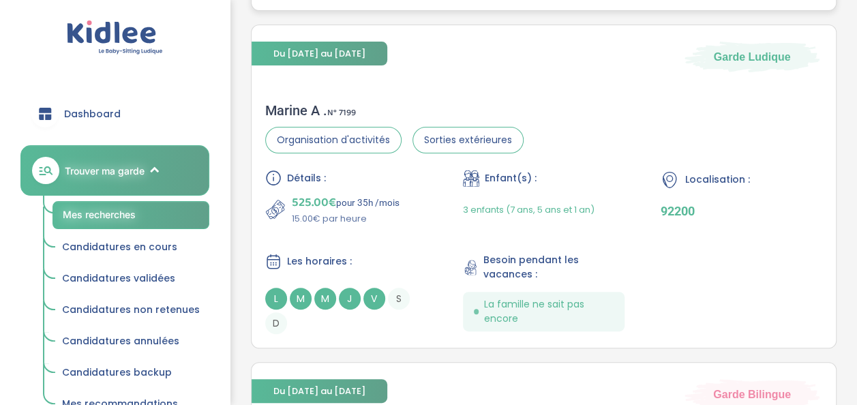
scroll to position [2696, 0]
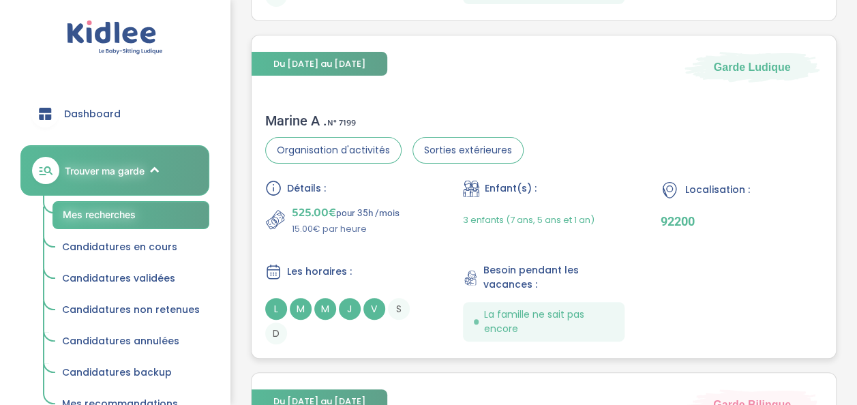
click at [412, 247] on div "Détails : 525.00€ pour 35h /mois 15.00€ par heure Enfant(s) : 3 enfants (7 ans,…" at bounding box center [543, 262] width 557 height 164
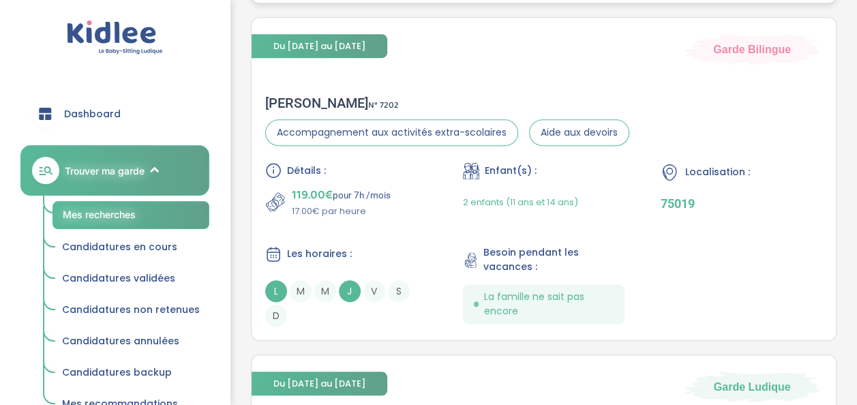
scroll to position [3070, 0]
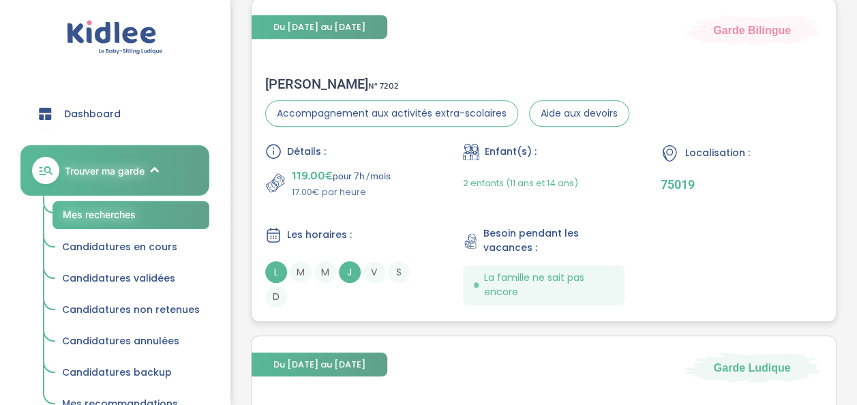
click at [372, 229] on div "Les horaires :" at bounding box center [346, 234] width 162 height 17
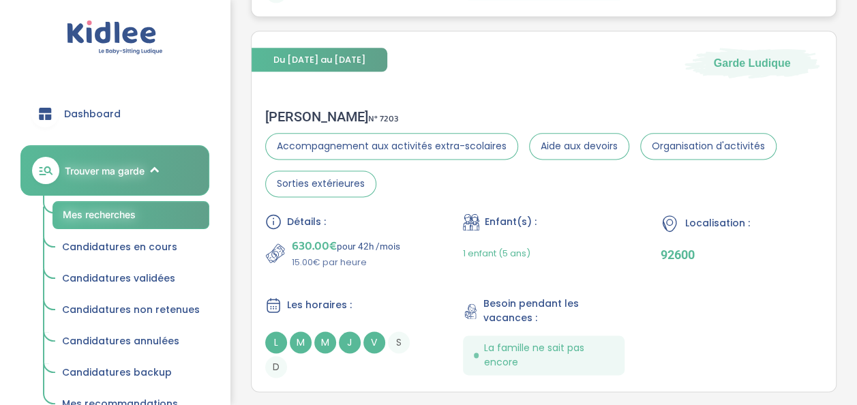
scroll to position [3378, 0]
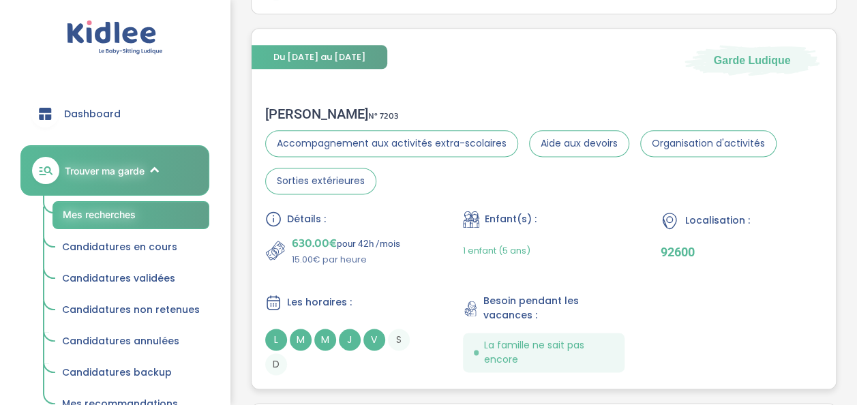
click at [393, 239] on p "630.00€ pour 42h /mois" at bounding box center [346, 243] width 108 height 19
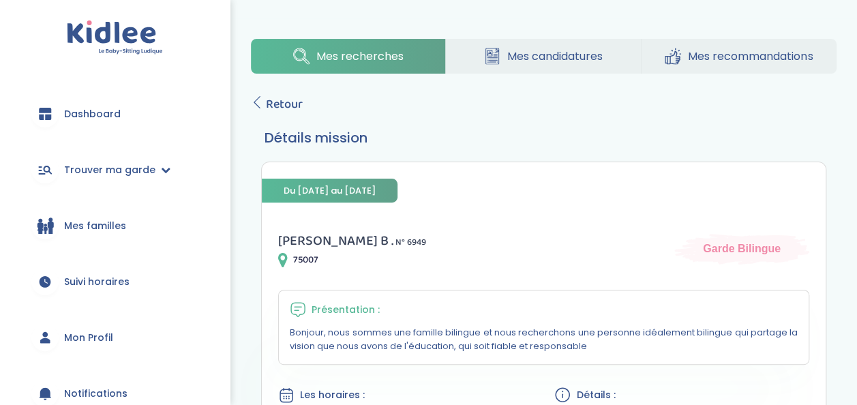
scroll to position [129, 0]
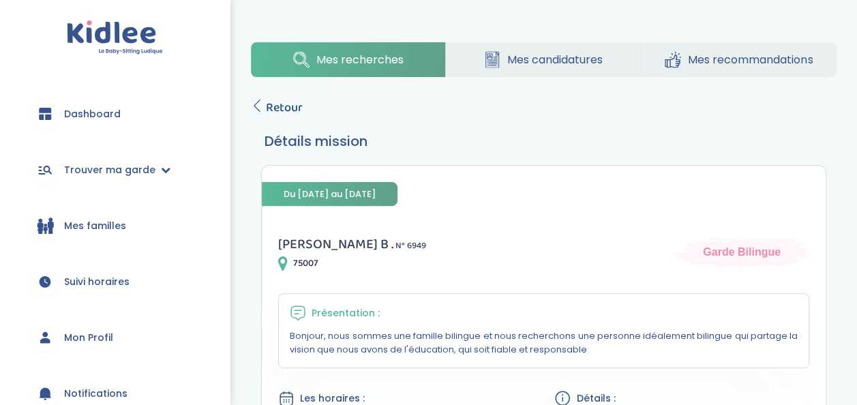
click at [275, 112] on span "Retour" at bounding box center [284, 107] width 37 height 19
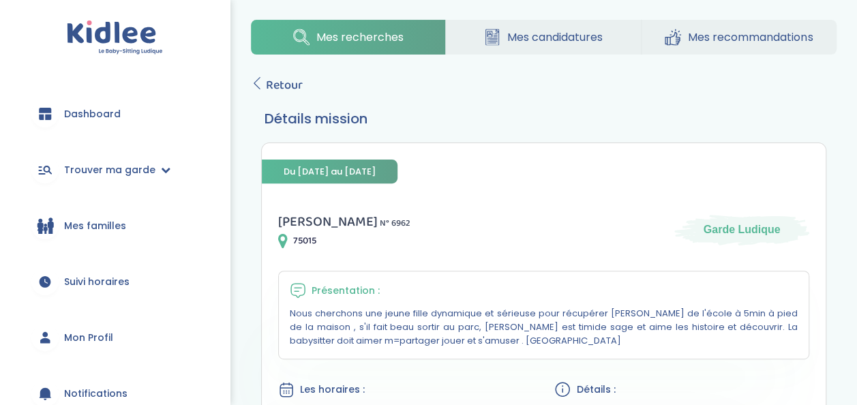
scroll to position [149, 0]
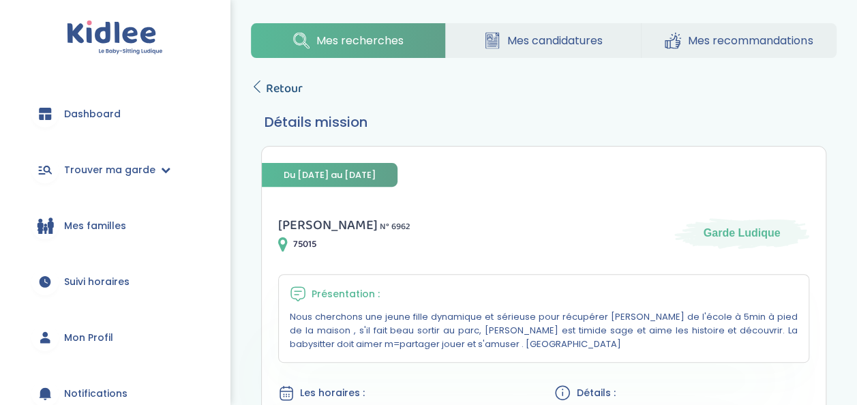
click at [283, 94] on span "Retour" at bounding box center [284, 88] width 37 height 19
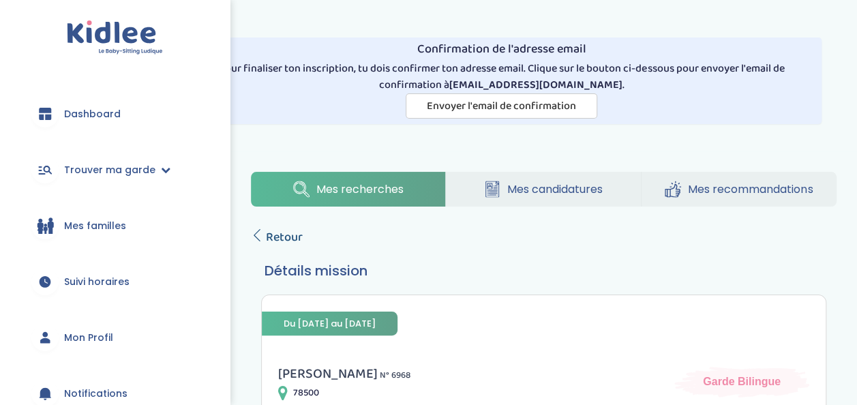
click at [275, 228] on span "Retour" at bounding box center [284, 237] width 37 height 19
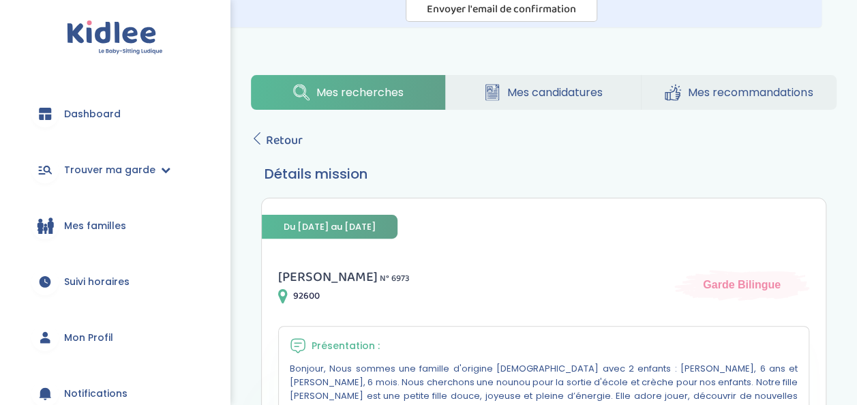
scroll to position [86, 0]
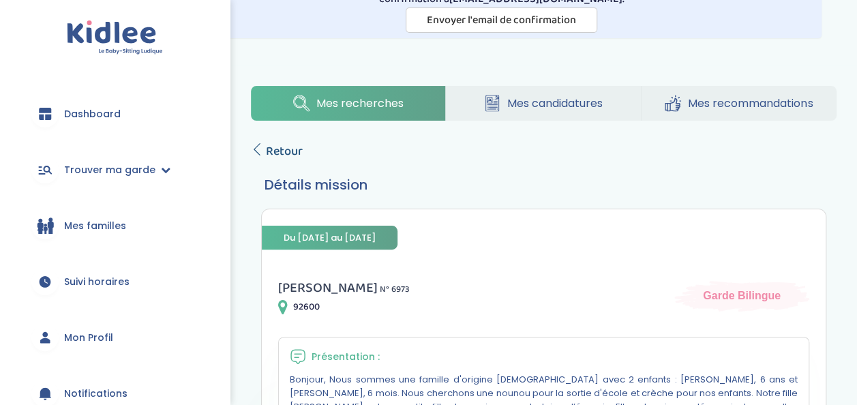
click at [274, 145] on span "Retour" at bounding box center [284, 151] width 37 height 19
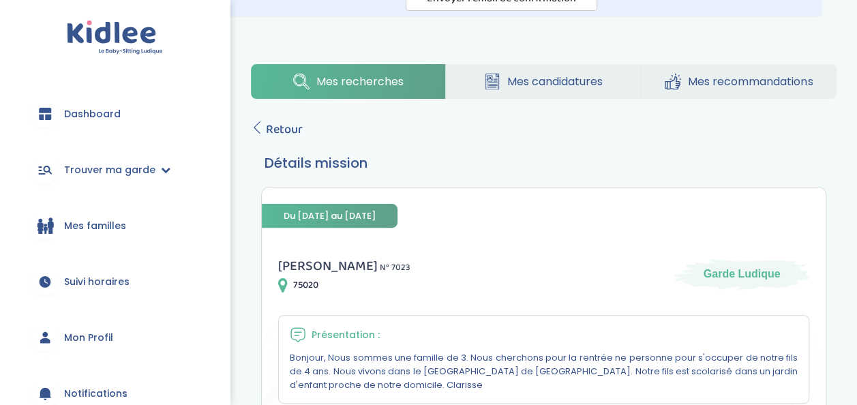
scroll to position [106, 0]
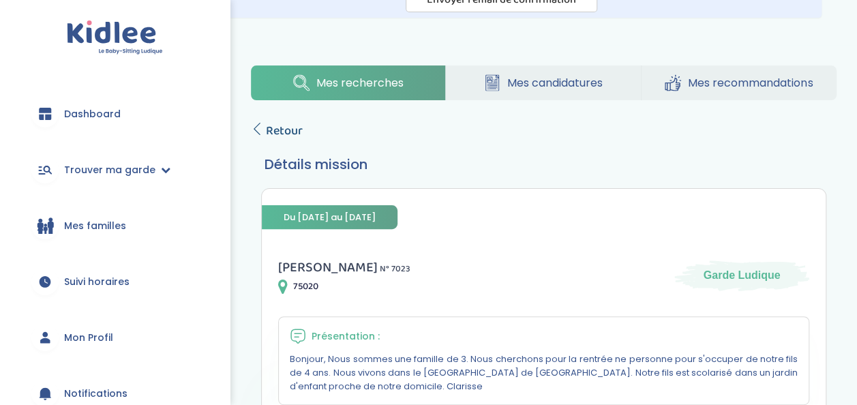
click at [274, 121] on span "Retour" at bounding box center [284, 130] width 37 height 19
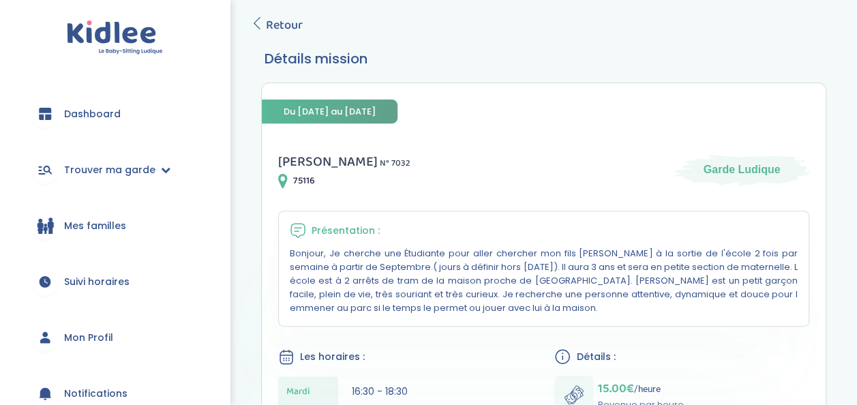
scroll to position [207, 0]
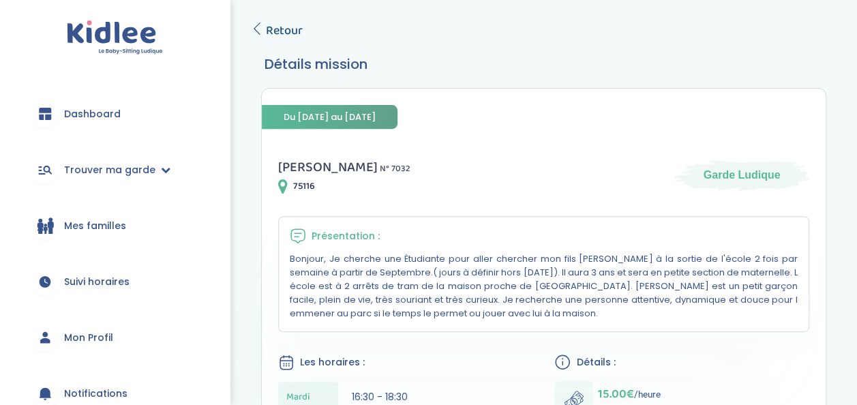
click at [282, 22] on span "Retour" at bounding box center [284, 30] width 37 height 19
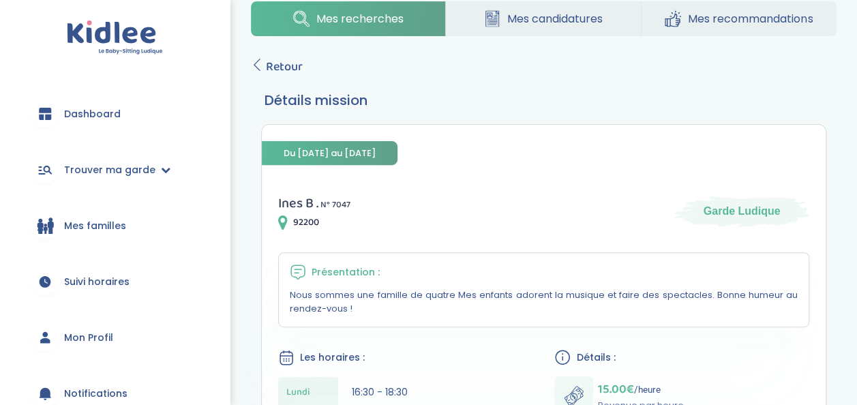
scroll to position [169, 0]
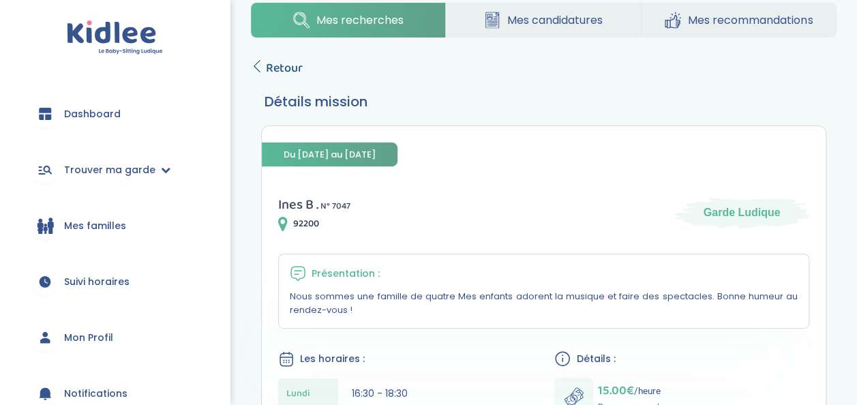
click at [278, 59] on span "Retour" at bounding box center [284, 68] width 37 height 19
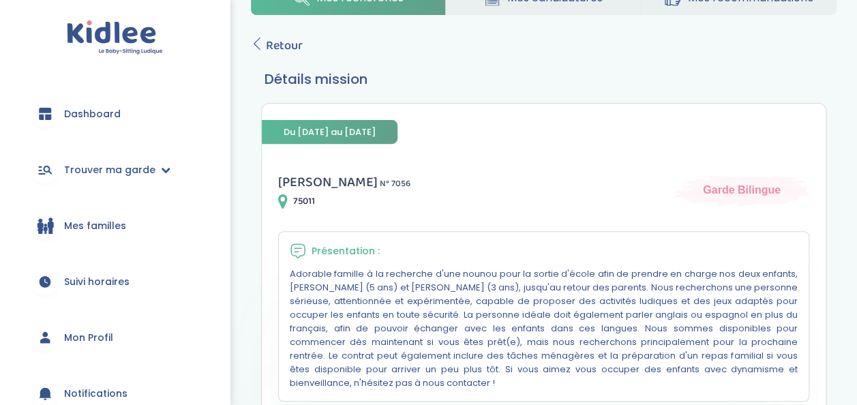
scroll to position [189, 0]
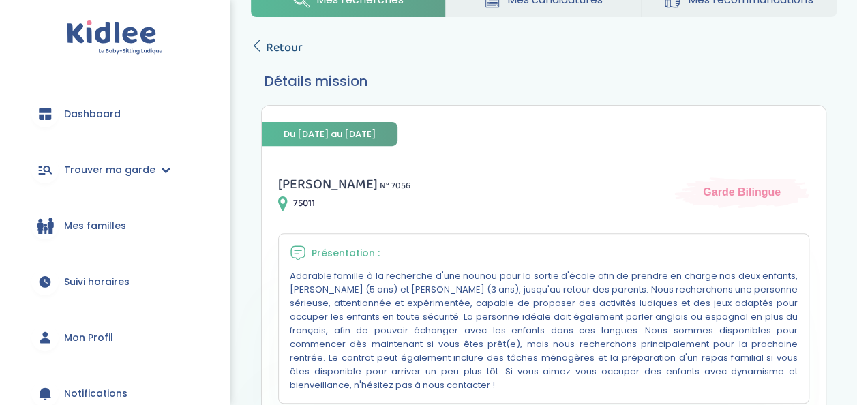
click at [291, 45] on span "Retour" at bounding box center [284, 47] width 37 height 19
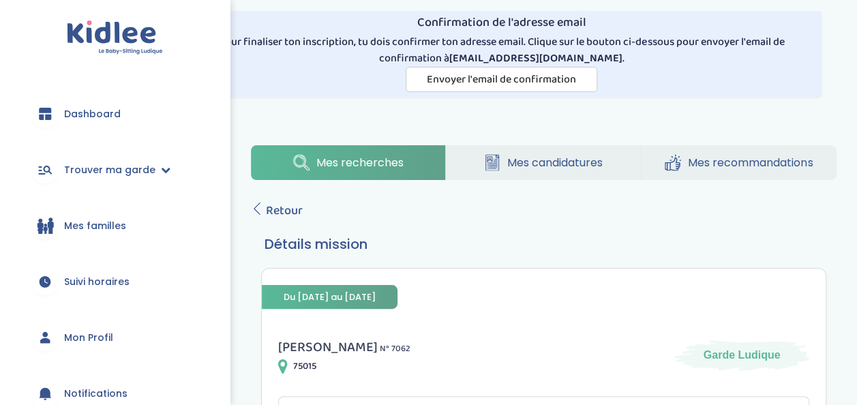
scroll to position [20, 0]
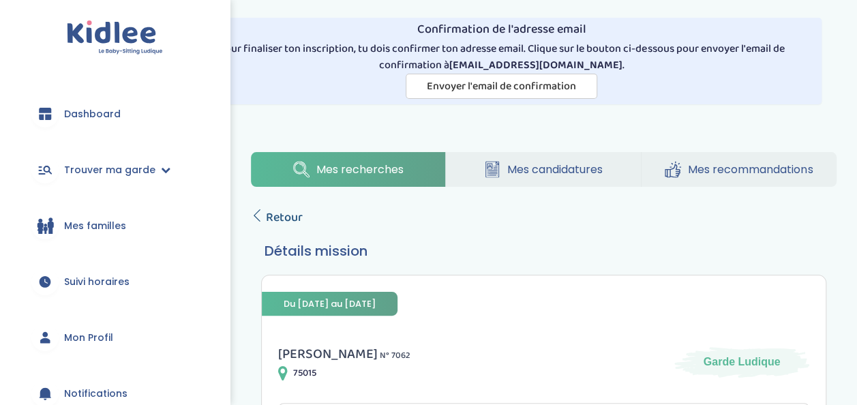
click at [267, 210] on span "Retour" at bounding box center [284, 217] width 37 height 19
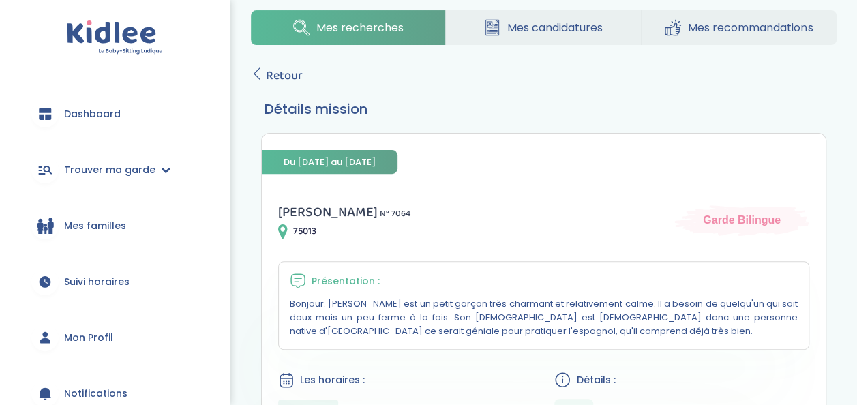
scroll to position [161, 0]
click at [268, 76] on span "Retour" at bounding box center [284, 76] width 37 height 19
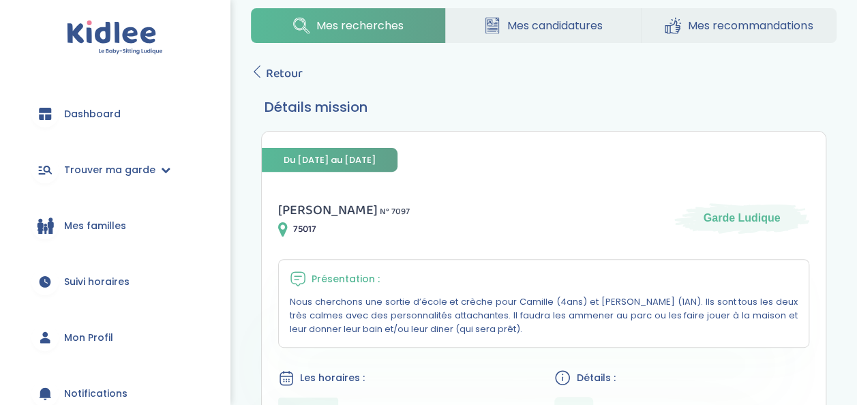
scroll to position [163, 0]
click at [286, 74] on span "Retour" at bounding box center [284, 74] width 37 height 19
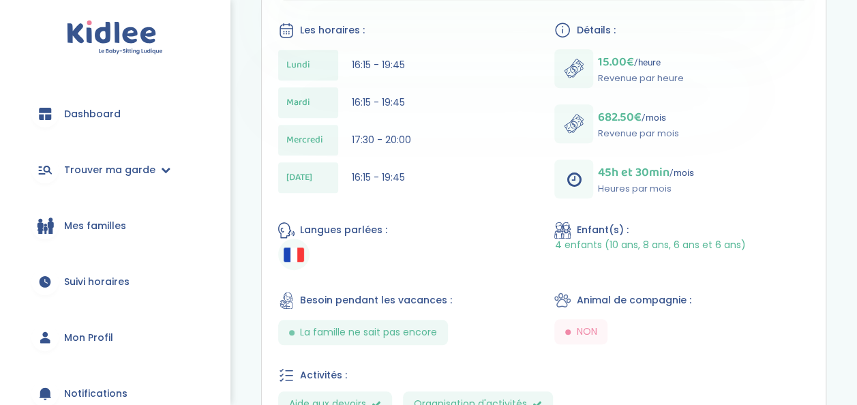
scroll to position [512, 0]
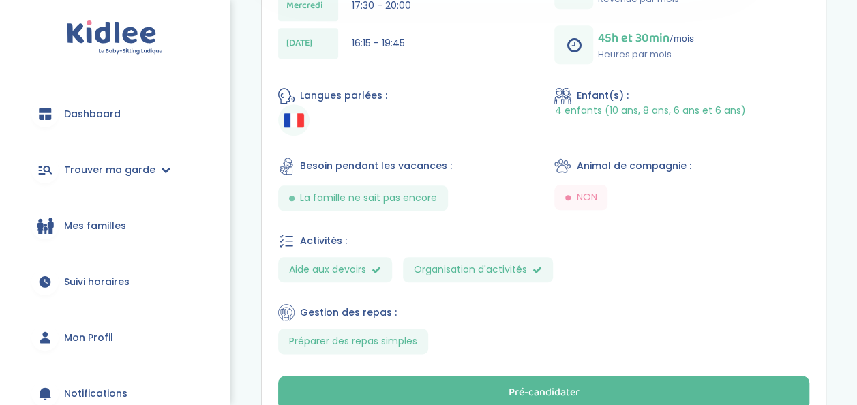
click at [292, 296] on icon at bounding box center [286, 312] width 33 height 33
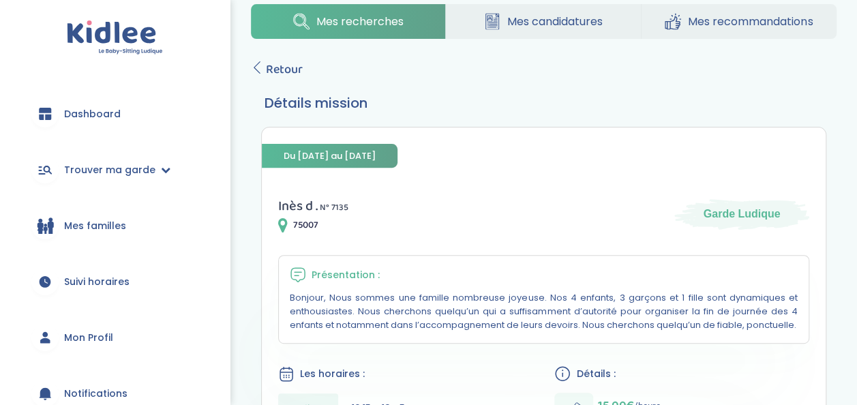
scroll to position [166, 0]
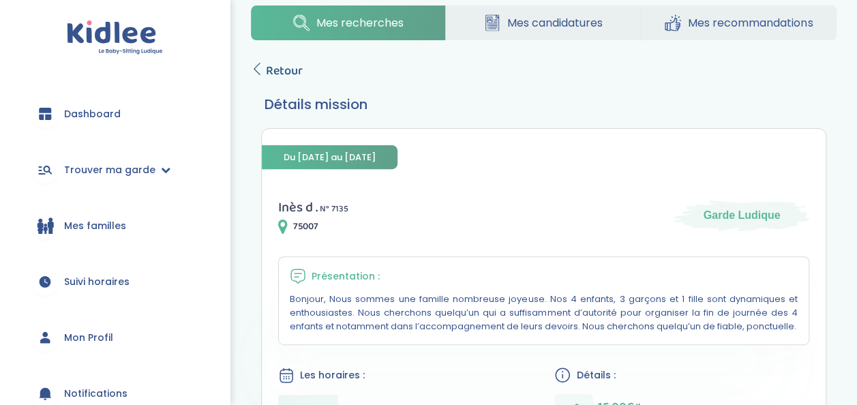
click at [275, 74] on span "Retour" at bounding box center [284, 70] width 37 height 19
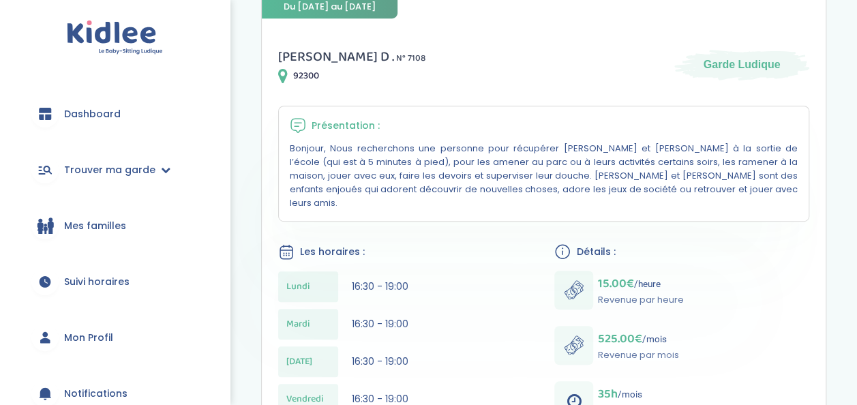
scroll to position [201, 0]
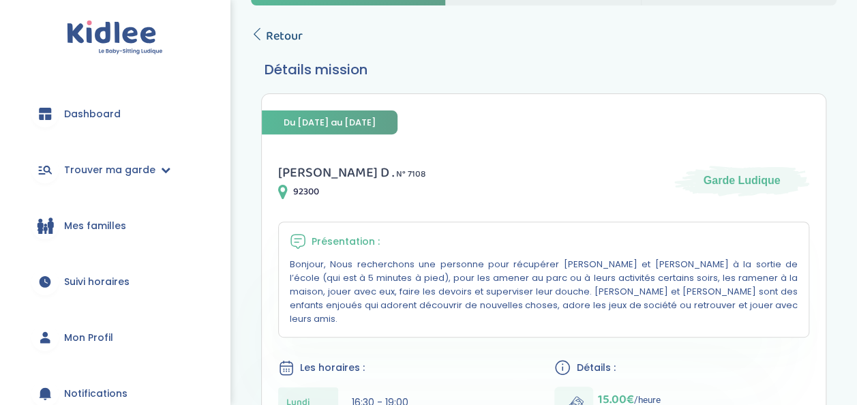
click at [282, 37] on span "Retour" at bounding box center [284, 36] width 37 height 19
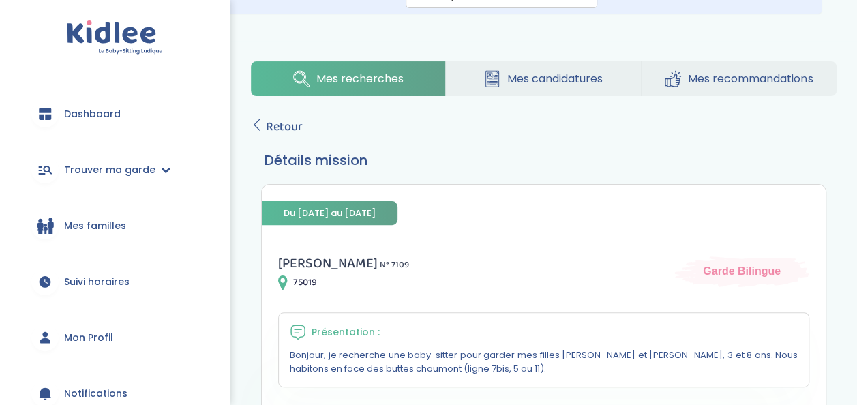
scroll to position [95, 0]
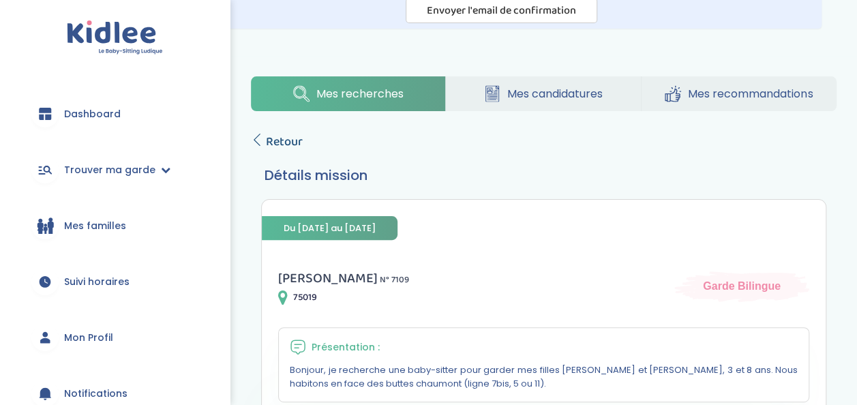
click at [279, 134] on span "Retour" at bounding box center [284, 141] width 37 height 19
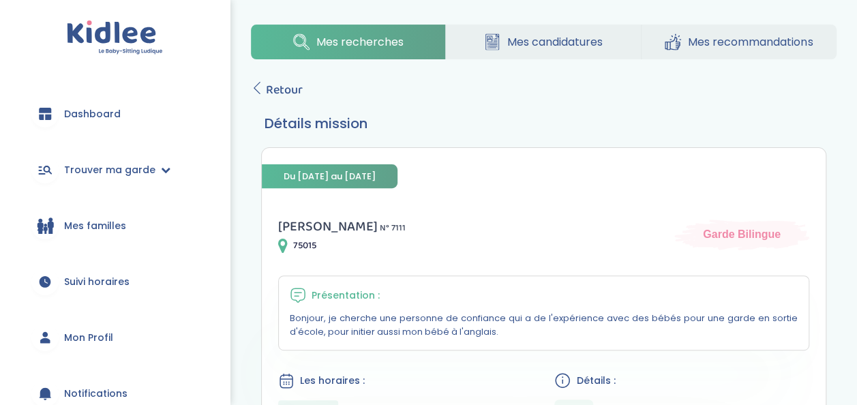
scroll to position [147, 0]
click at [264, 82] on link "Retour" at bounding box center [277, 90] width 52 height 19
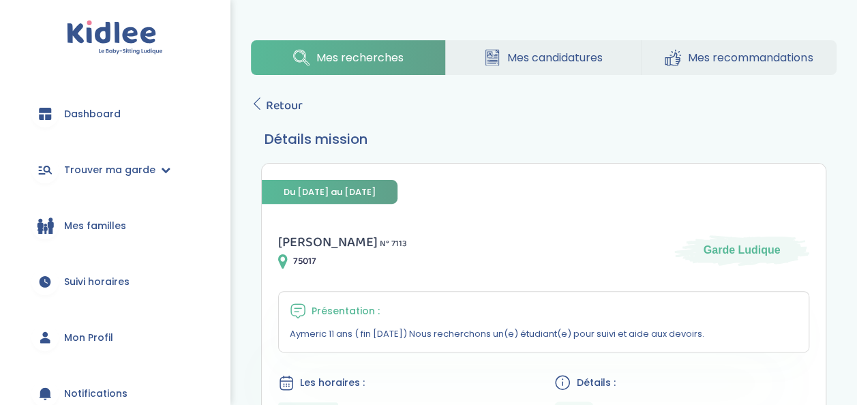
scroll to position [129, 0]
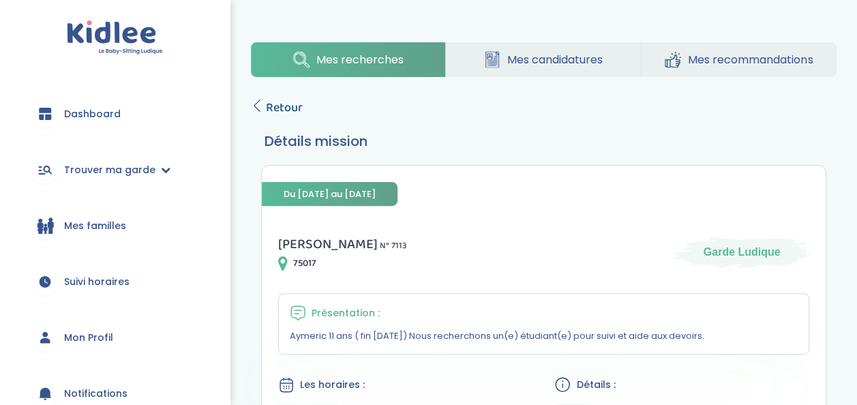
click at [277, 112] on span "Retour" at bounding box center [284, 107] width 37 height 19
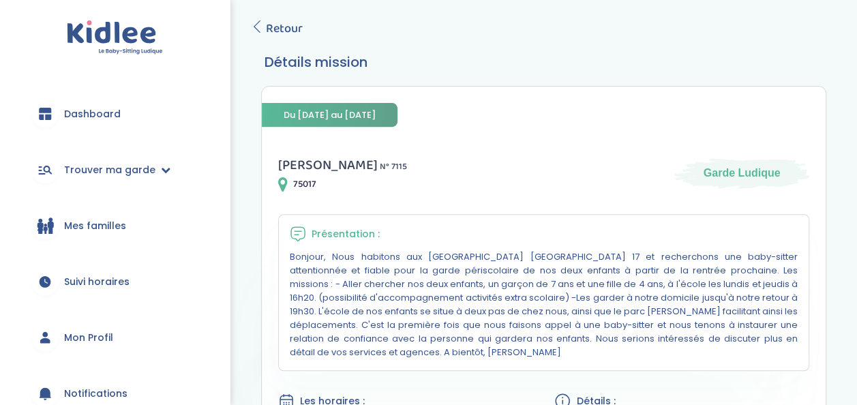
scroll to position [207, 0]
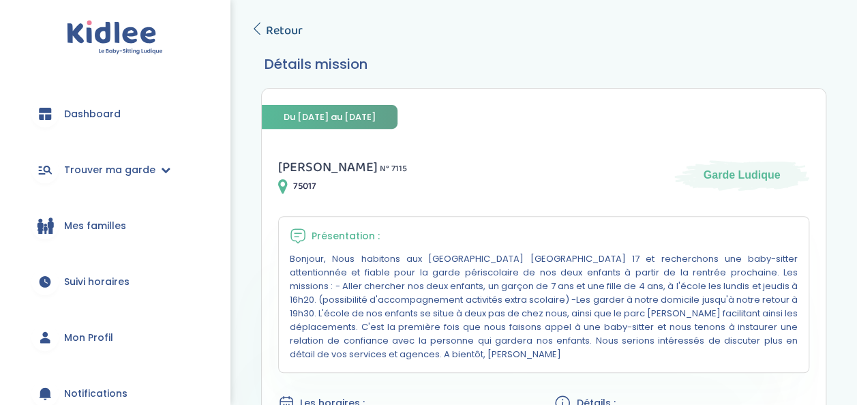
click at [269, 33] on span "Retour" at bounding box center [284, 30] width 37 height 19
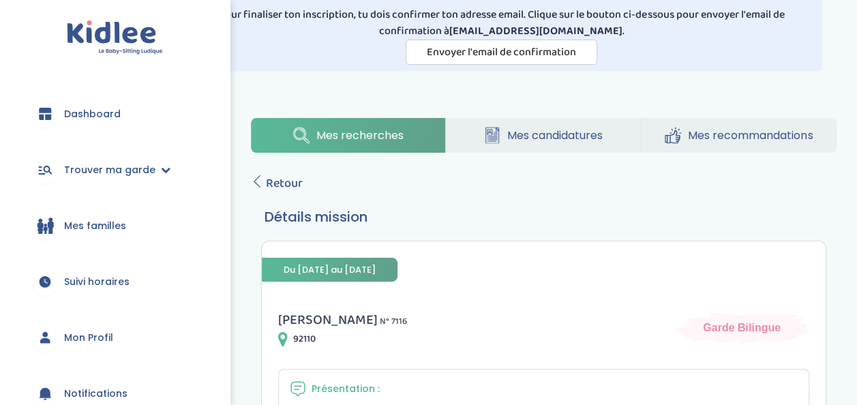
scroll to position [31, 0]
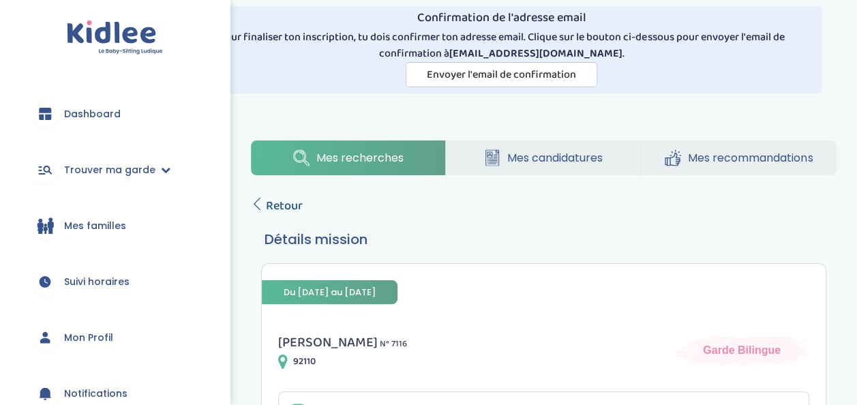
click at [290, 215] on span "Retour" at bounding box center [284, 205] width 37 height 19
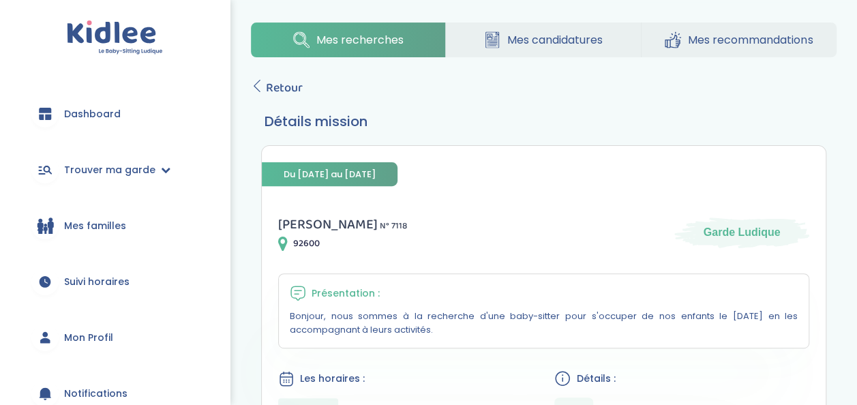
scroll to position [141, 0]
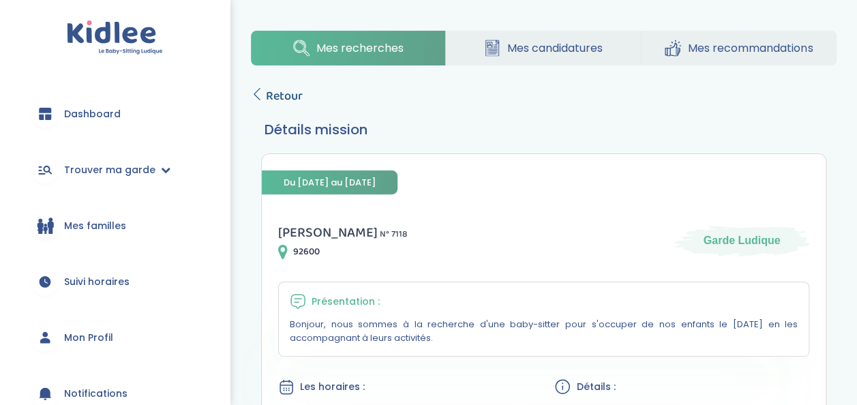
click at [289, 105] on span "Retour" at bounding box center [284, 96] width 37 height 19
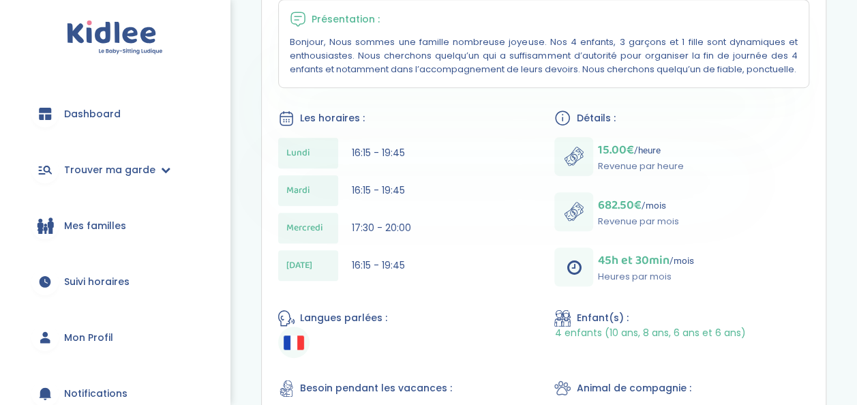
scroll to position [168, 0]
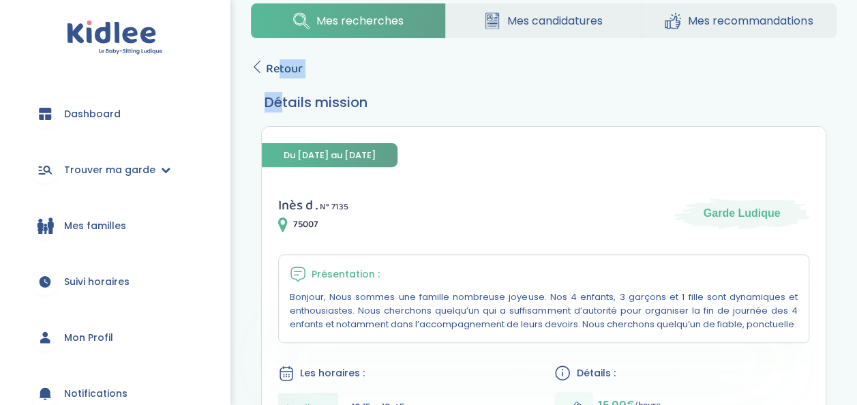
drag, startPoint x: 283, startPoint y: 81, endPoint x: 278, endPoint y: 70, distance: 12.5
click at [278, 70] on span "Retour" at bounding box center [284, 68] width 37 height 19
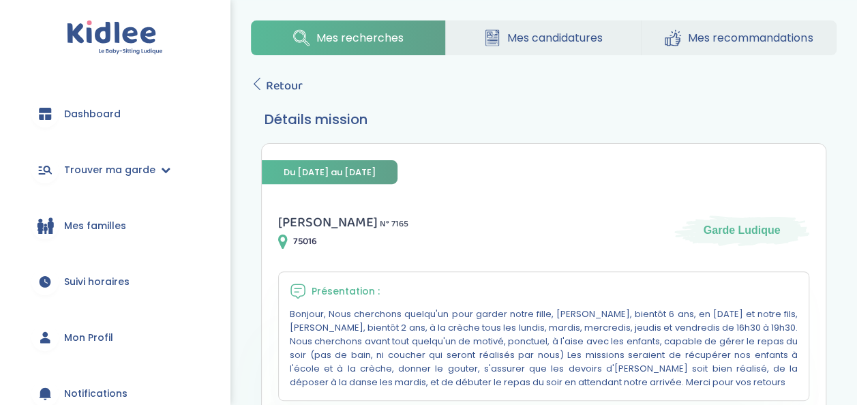
scroll to position [138, 0]
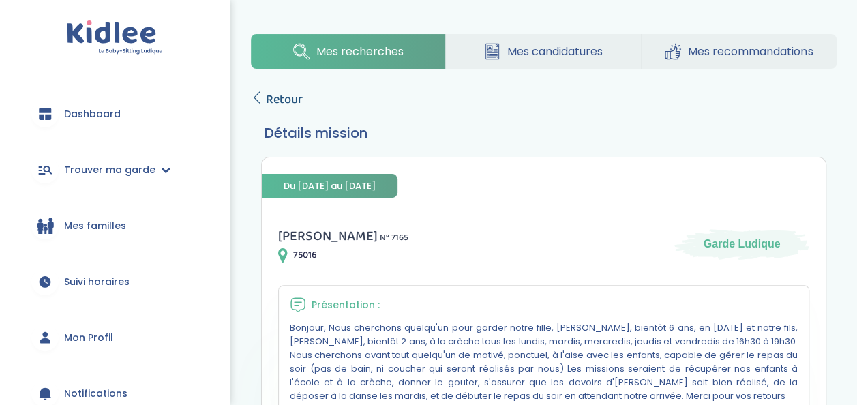
click at [289, 104] on span "Retour" at bounding box center [284, 99] width 37 height 19
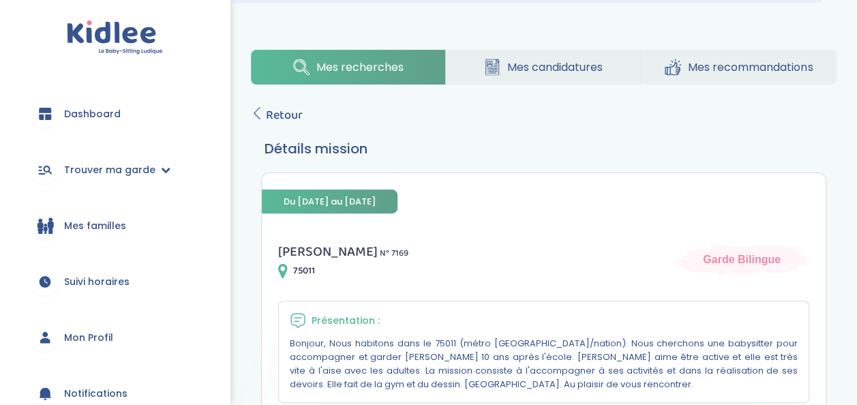
scroll to position [121, 0]
click at [284, 114] on span "Retour" at bounding box center [284, 115] width 37 height 19
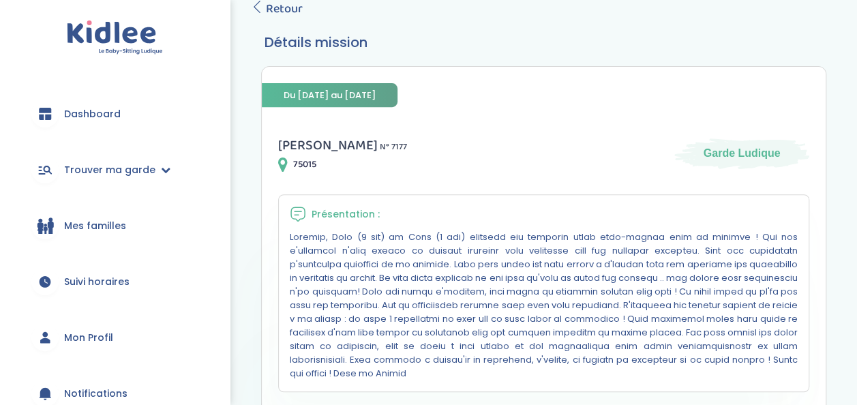
scroll to position [228, 0]
click at [268, 18] on span "Retour" at bounding box center [284, 9] width 37 height 19
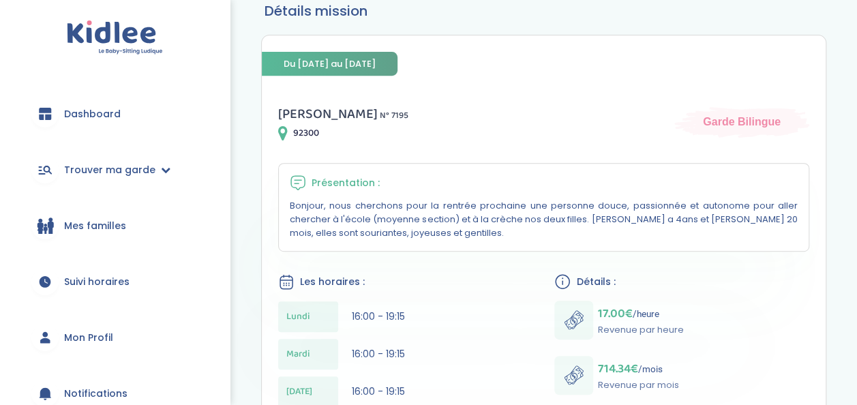
scroll to position [216, 0]
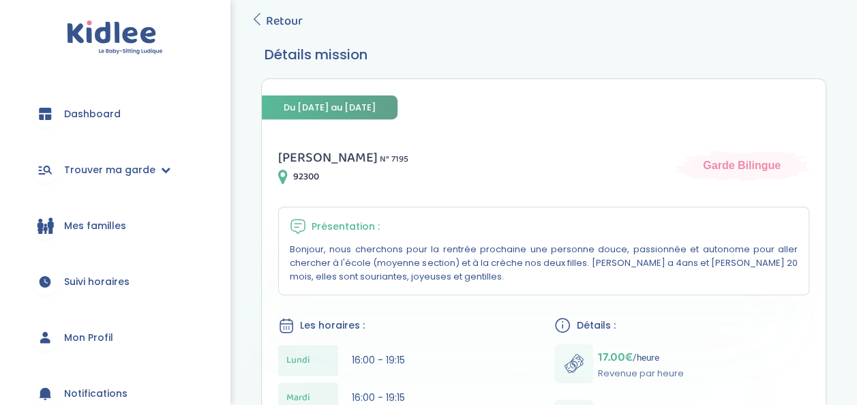
click at [279, 23] on span "Retour" at bounding box center [284, 21] width 37 height 19
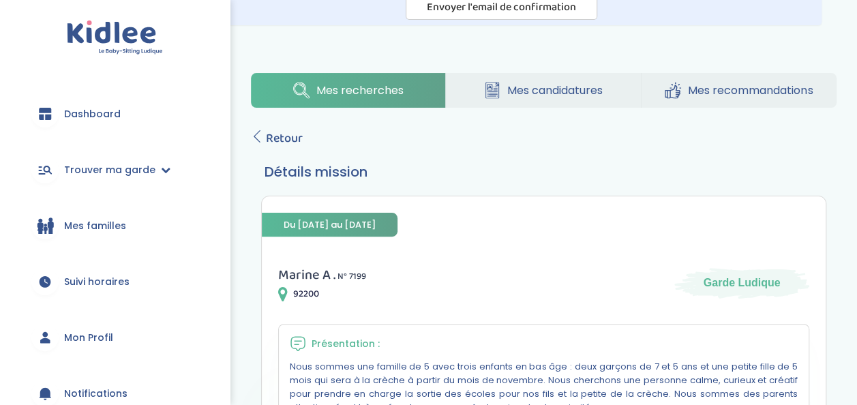
scroll to position [24, 0]
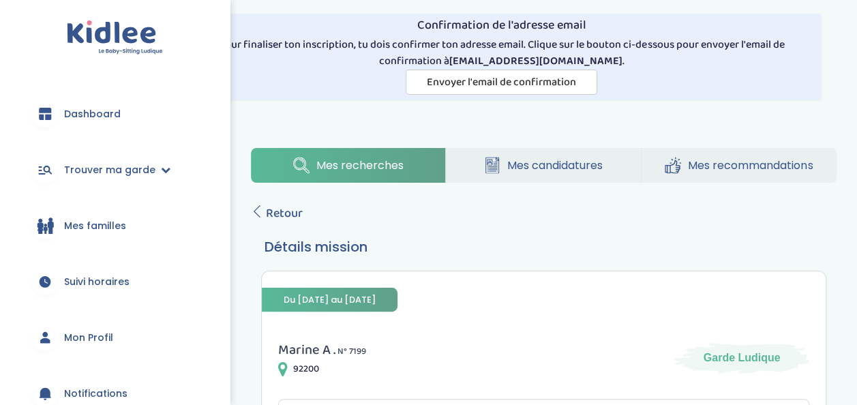
click at [279, 211] on span "Retour" at bounding box center [284, 213] width 37 height 19
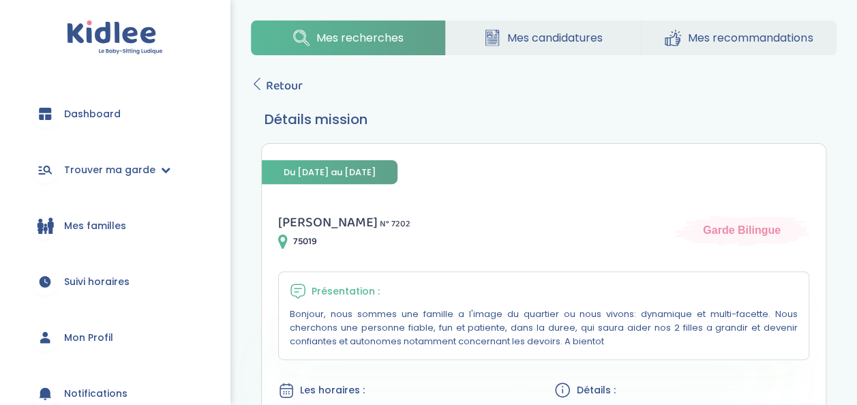
scroll to position [151, 0]
click at [286, 85] on span "Retour" at bounding box center [284, 86] width 37 height 19
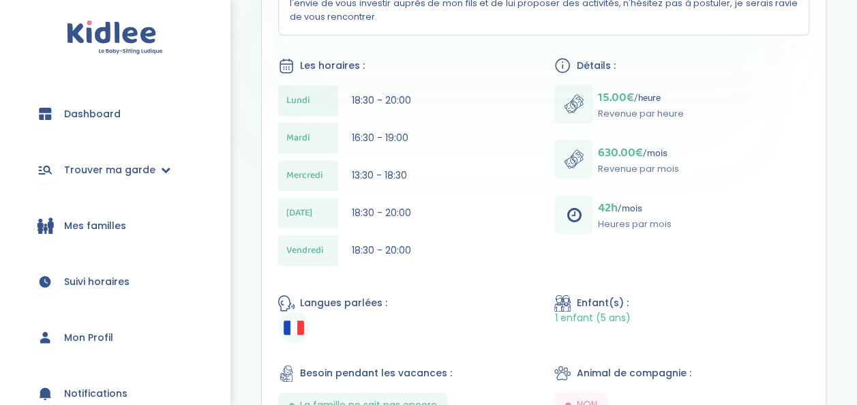
scroll to position [557, 0]
drag, startPoint x: 0, startPoint y: 0, endPoint x: 565, endPoint y: 97, distance: 573.2
click at [478, 224] on div "[PERSON_NAME] N° 7203 92600 Garde Ludique Présentation : Les horaires : [DATE] …" at bounding box center [544, 265] width 564 height 952
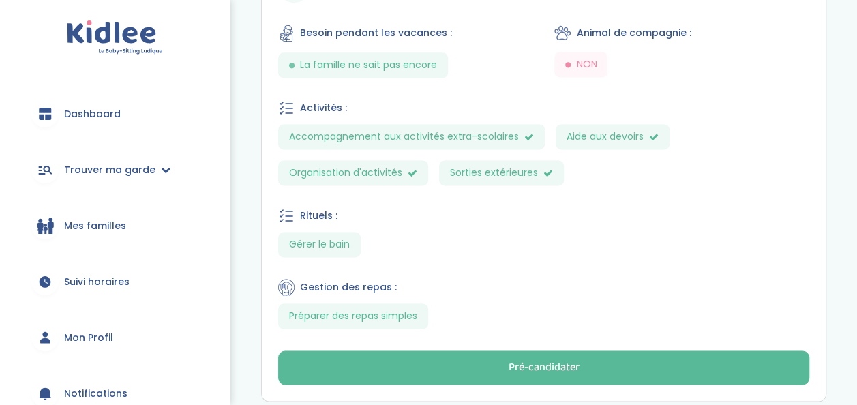
scroll to position [977, 0]
